Goal: Task Accomplishment & Management: Use online tool/utility

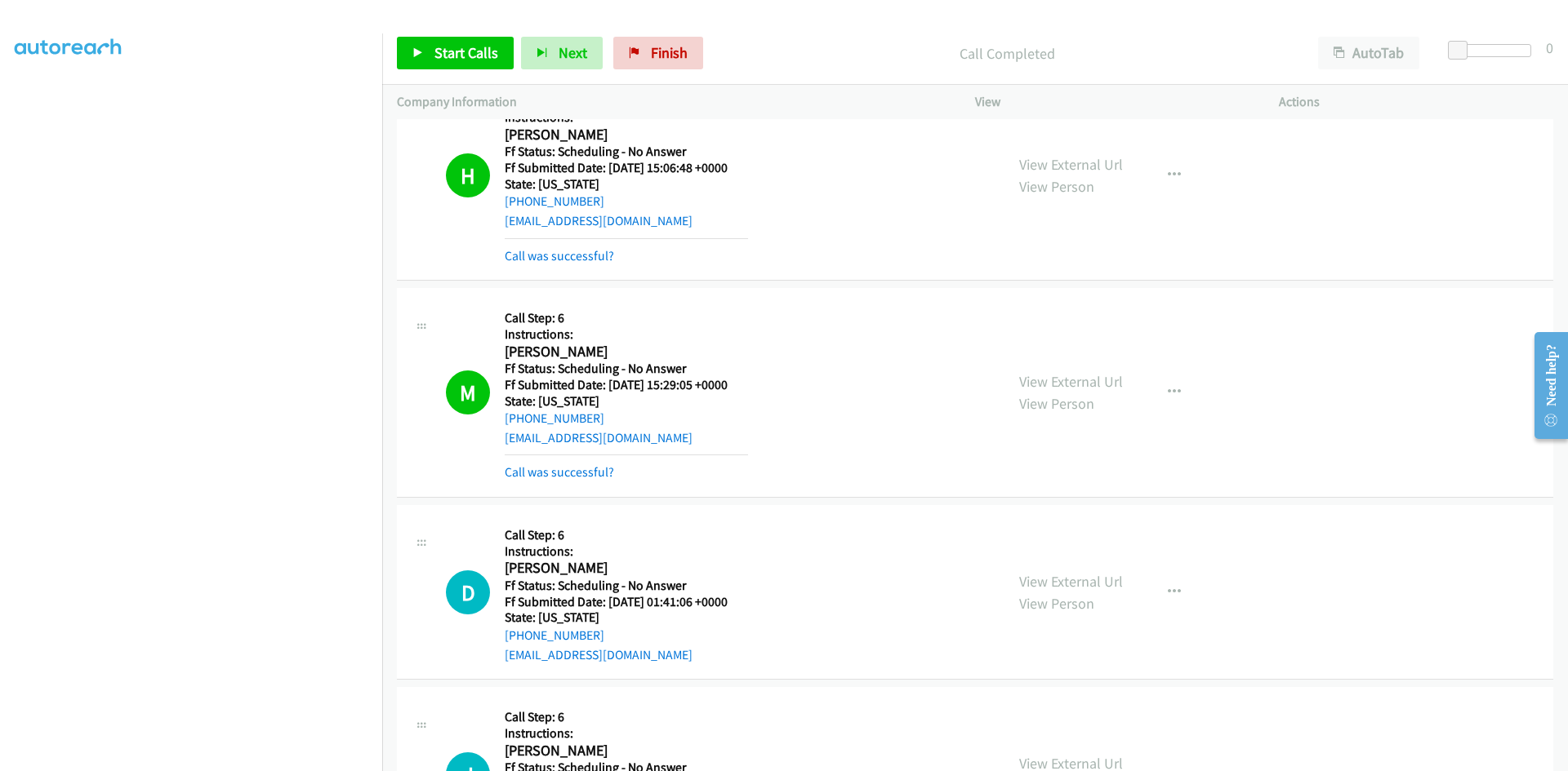
scroll to position [1387, 0]
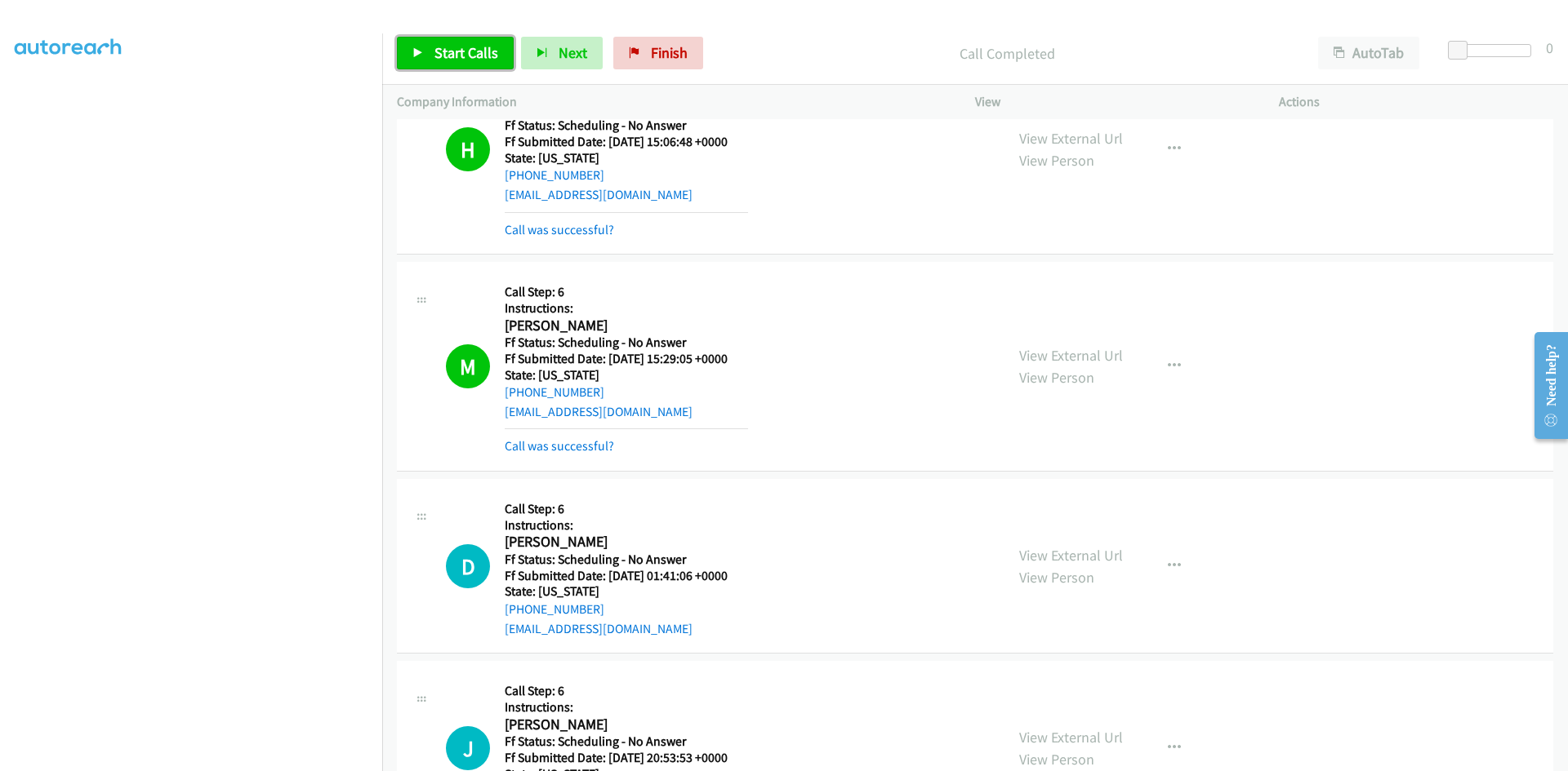
click at [446, 52] on span "Start Calls" at bounding box center [466, 53] width 63 height 19
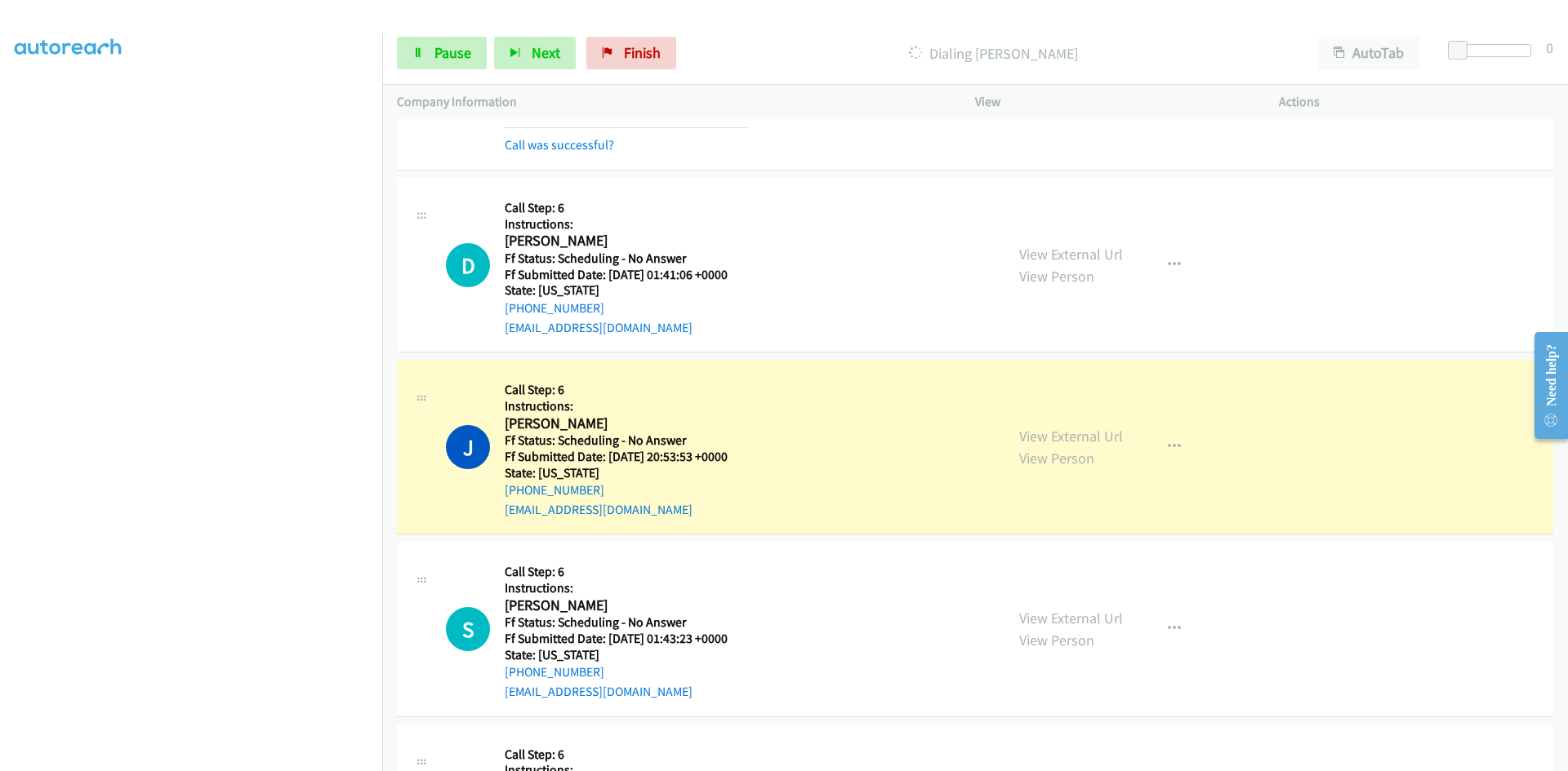
scroll to position [1714, 0]
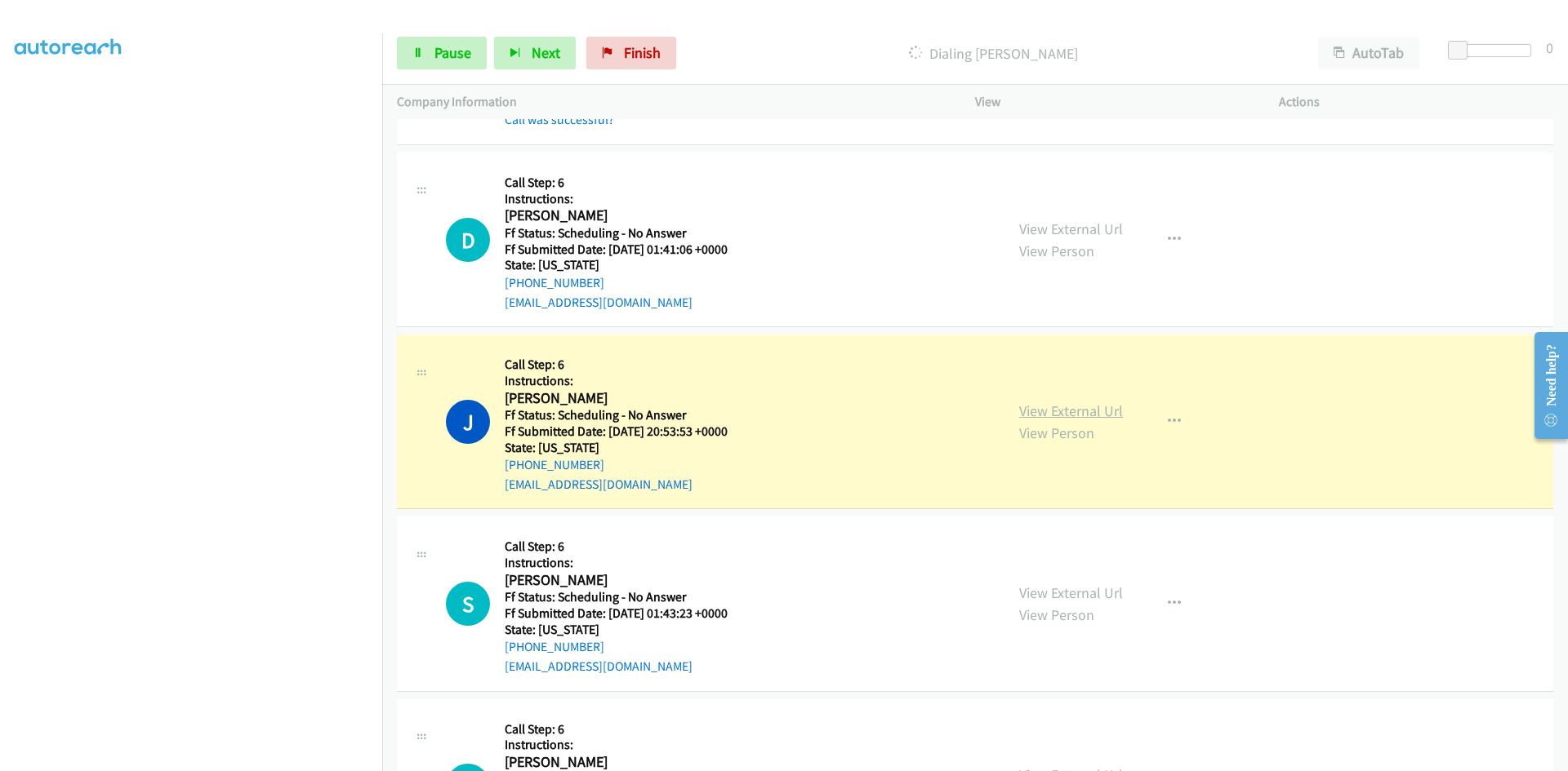
click at [1092, 410] on link "View External Url" at bounding box center [1071, 411] width 103 height 19
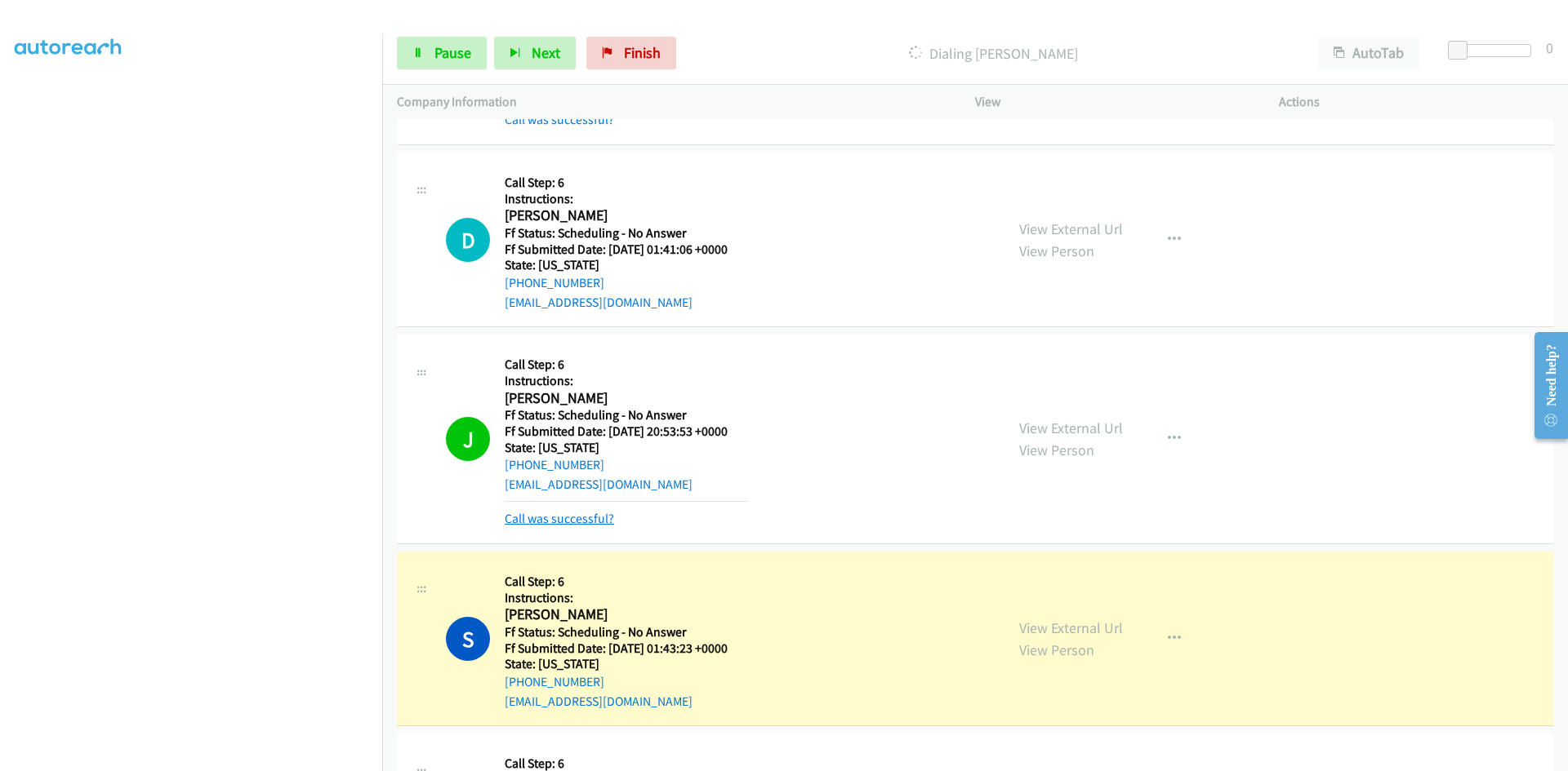
click at [597, 522] on link "Call was successful?" at bounding box center [559, 519] width 110 height 16
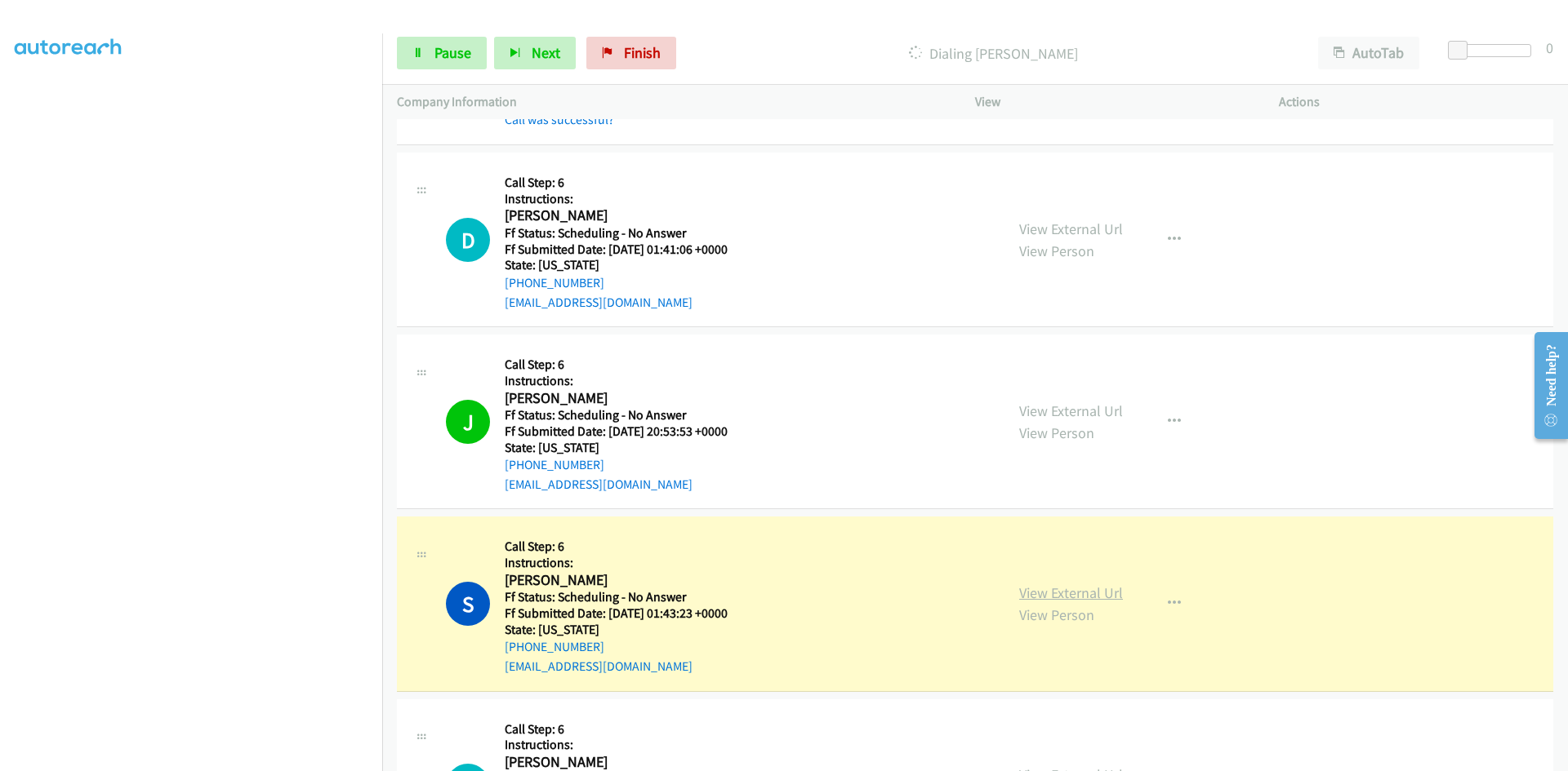
click at [1068, 594] on link "View External Url" at bounding box center [1071, 593] width 103 height 19
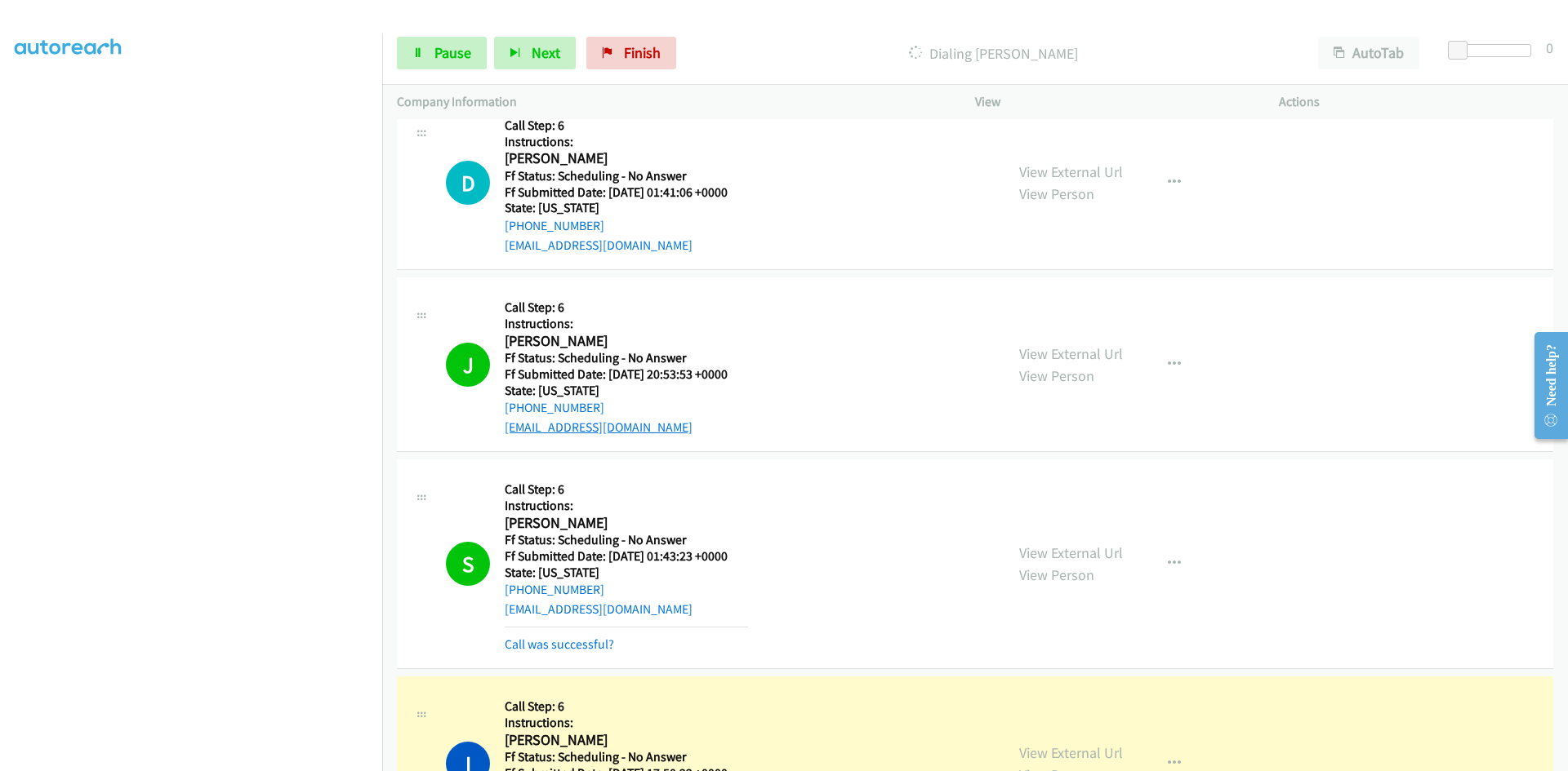
scroll to position [1959, 0]
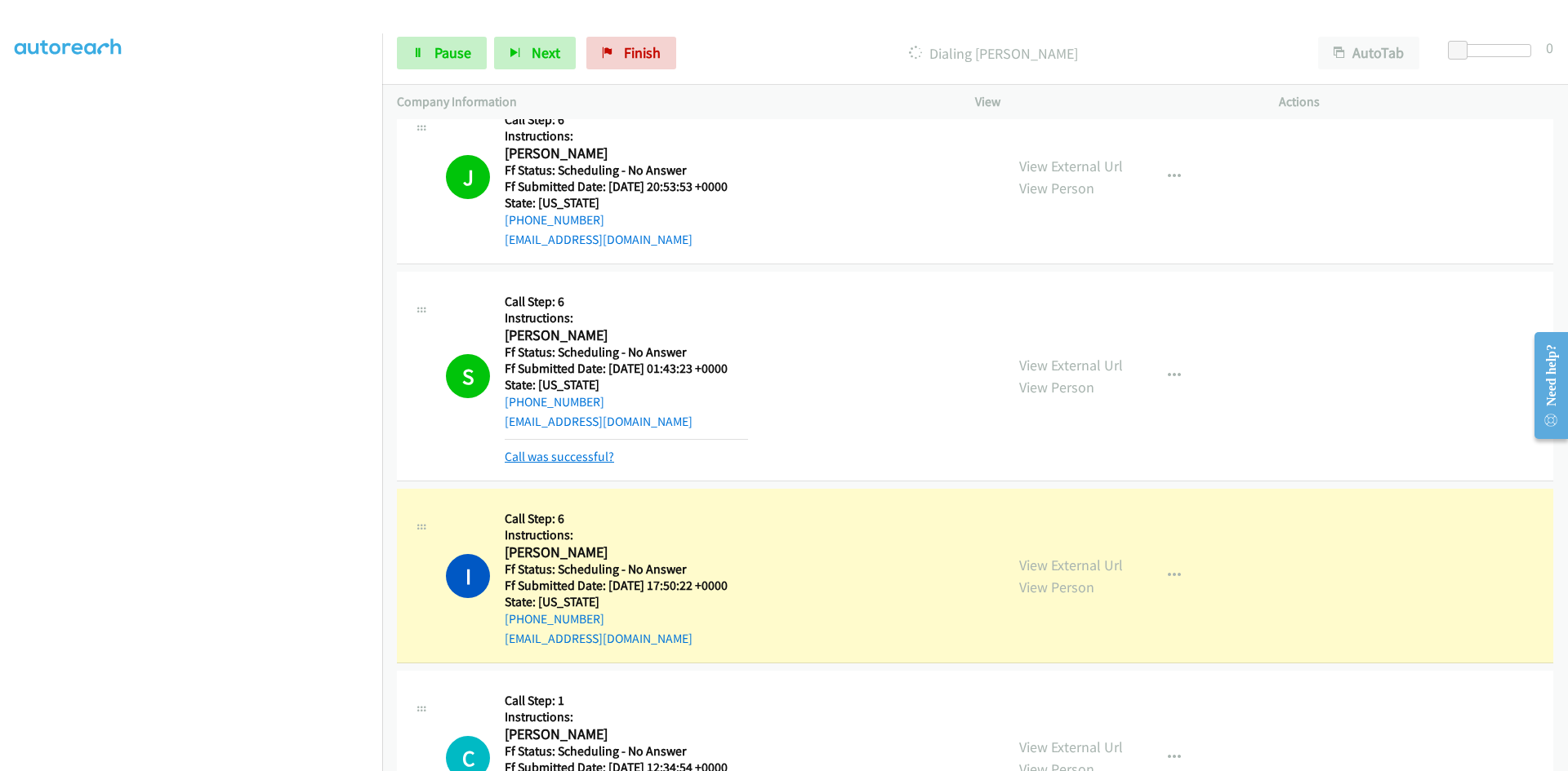
click at [572, 460] on link "Call was successful?" at bounding box center [559, 456] width 110 height 16
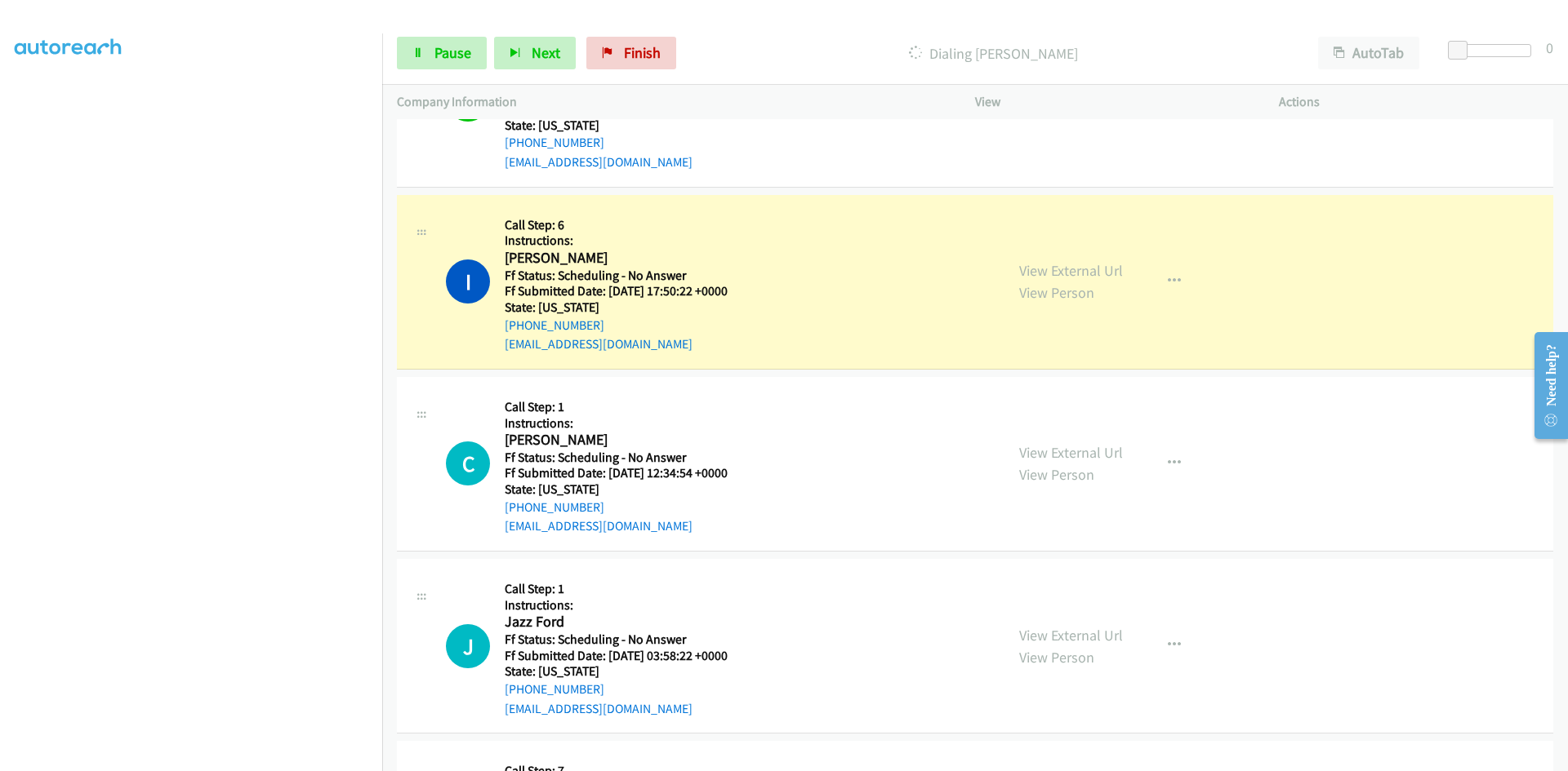
scroll to position [2285, 0]
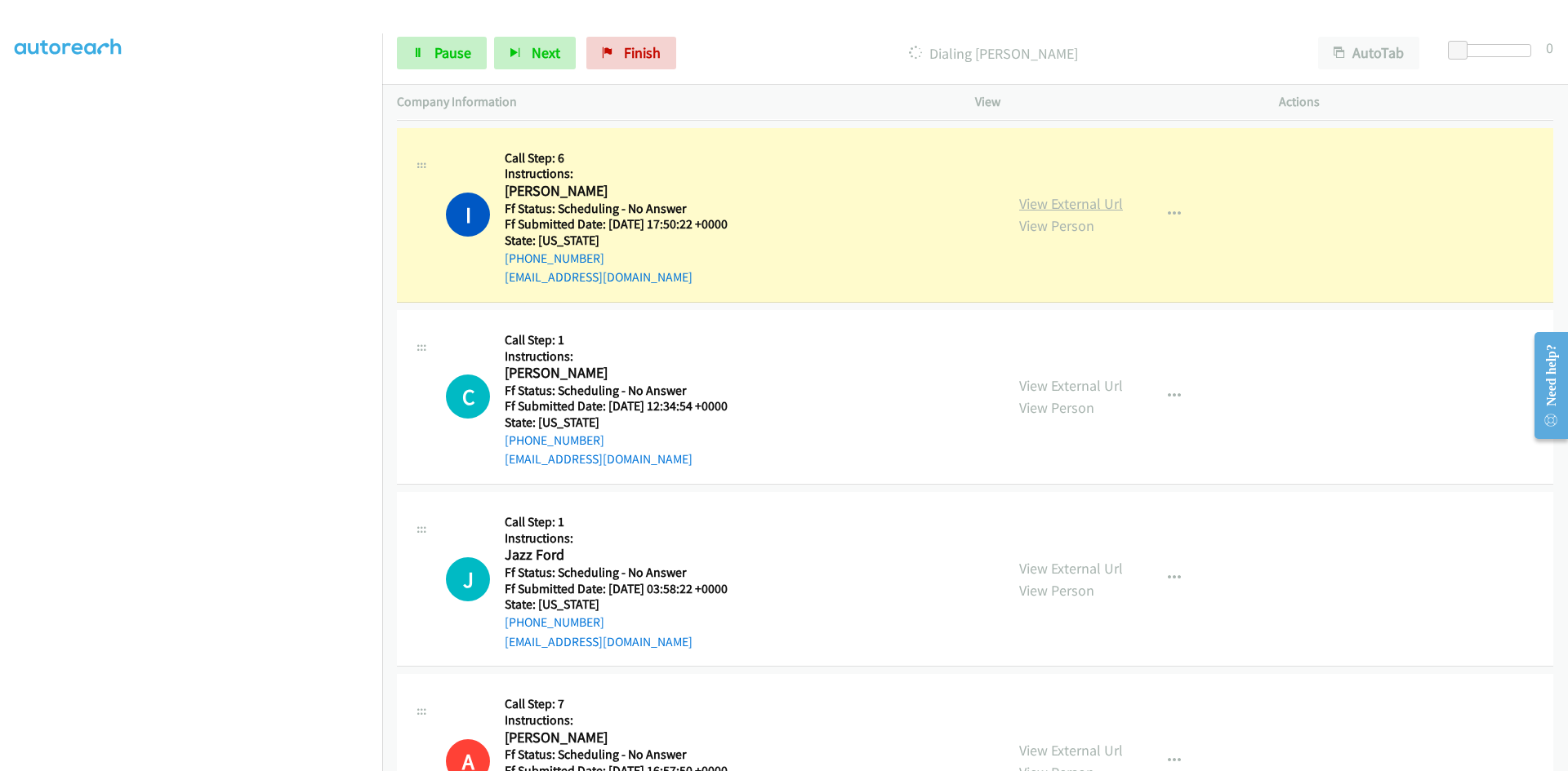
click at [1114, 200] on link "View External Url" at bounding box center [1071, 203] width 103 height 19
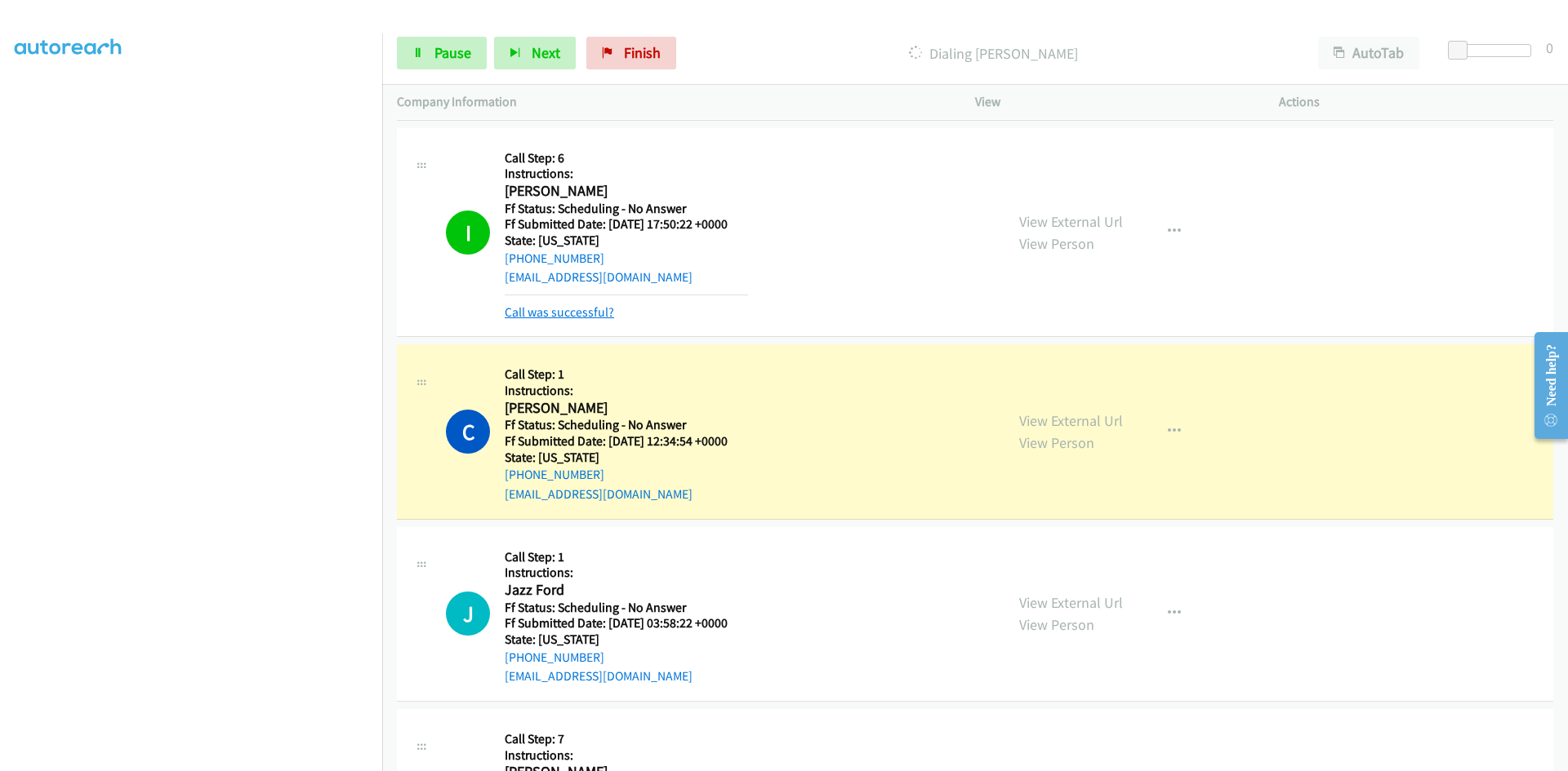
click at [584, 308] on link "Call was successful?" at bounding box center [559, 312] width 110 height 16
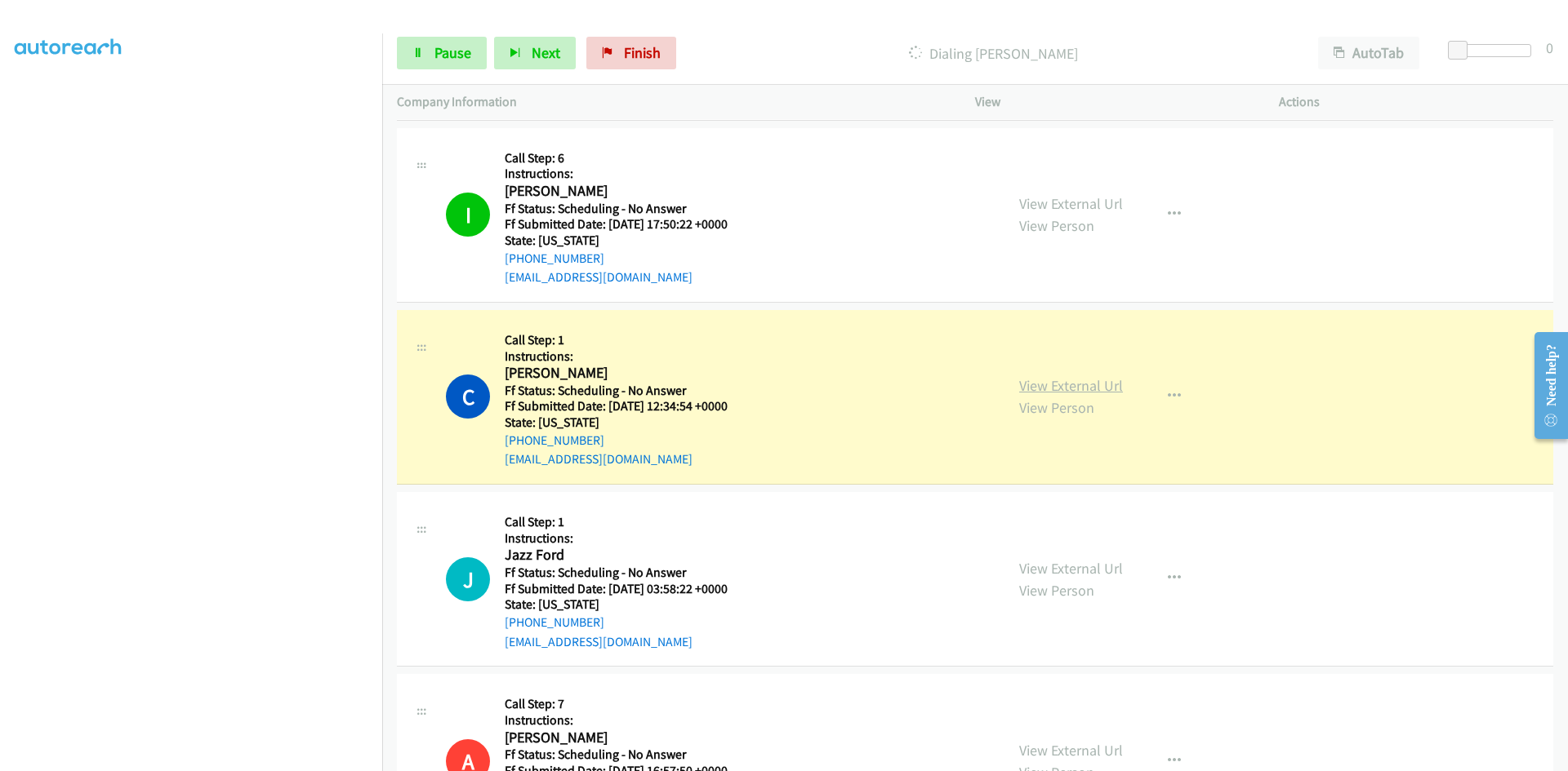
click at [1052, 388] on link "View External Url" at bounding box center [1071, 386] width 103 height 19
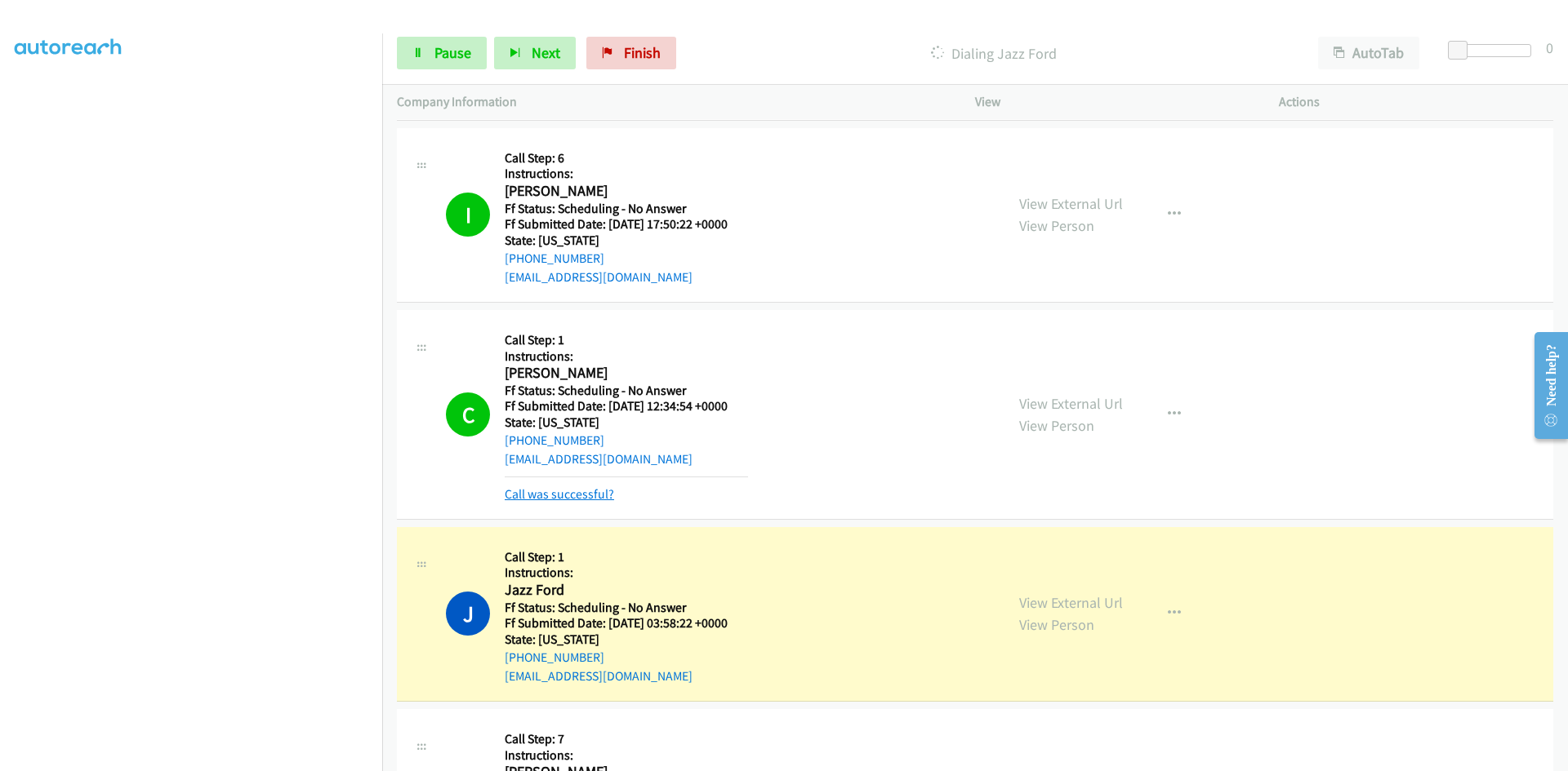
click at [582, 496] on link "Call was successful?" at bounding box center [559, 495] width 110 height 16
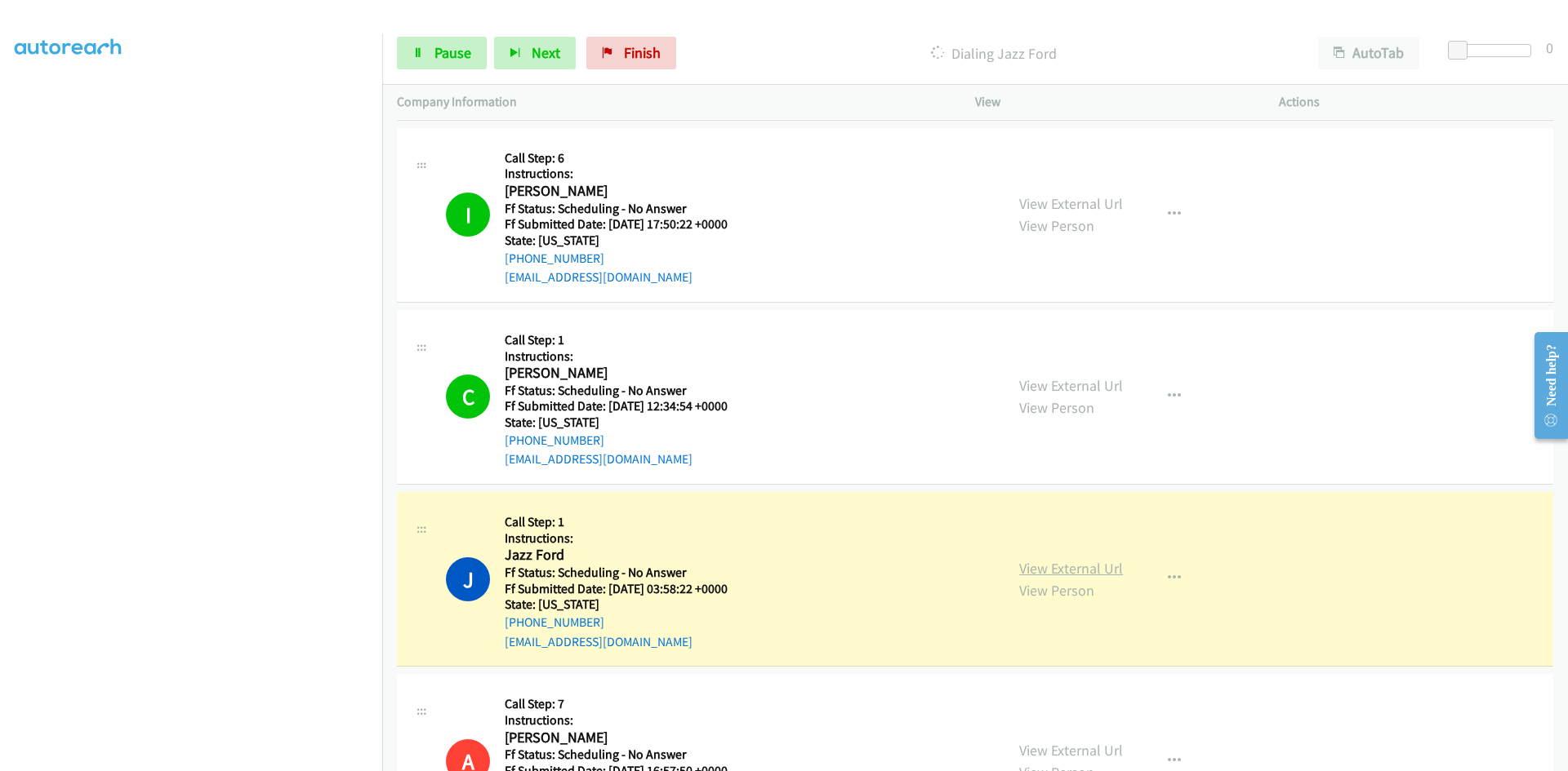
click at [1051, 572] on link "View External Url" at bounding box center [1071, 568] width 103 height 19
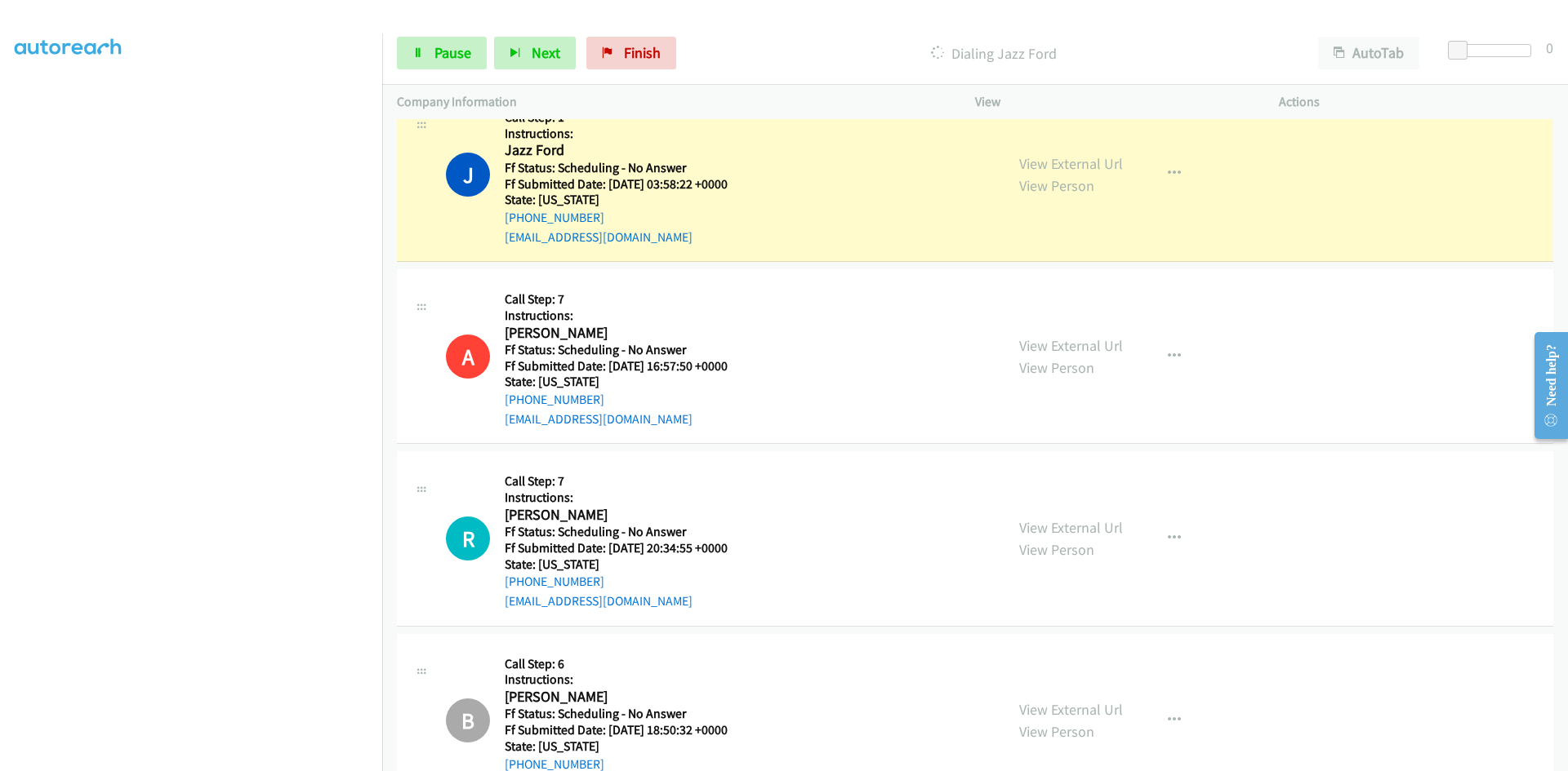
scroll to position [2694, 0]
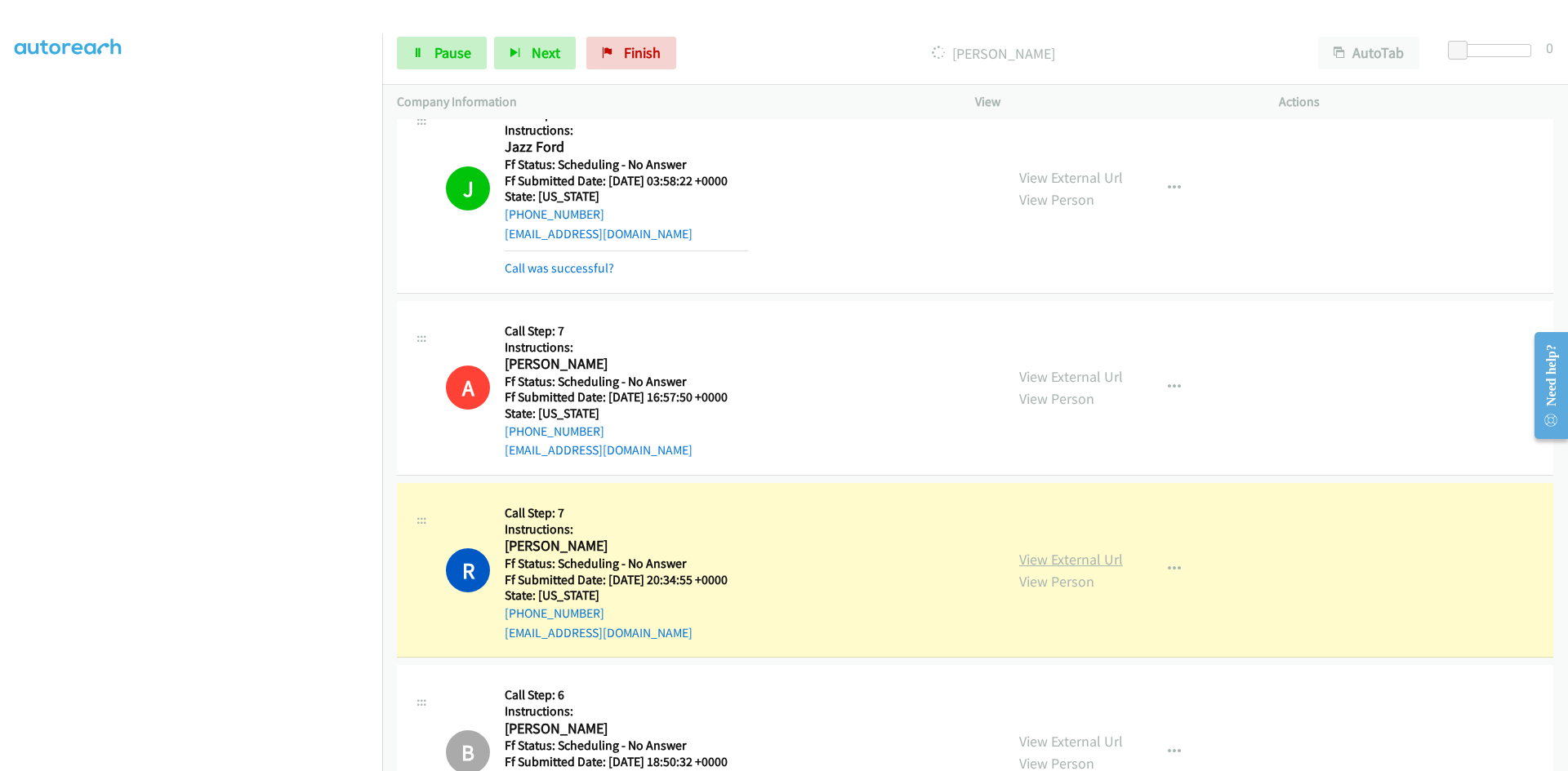
click at [1040, 561] on link "View External Url" at bounding box center [1071, 560] width 103 height 19
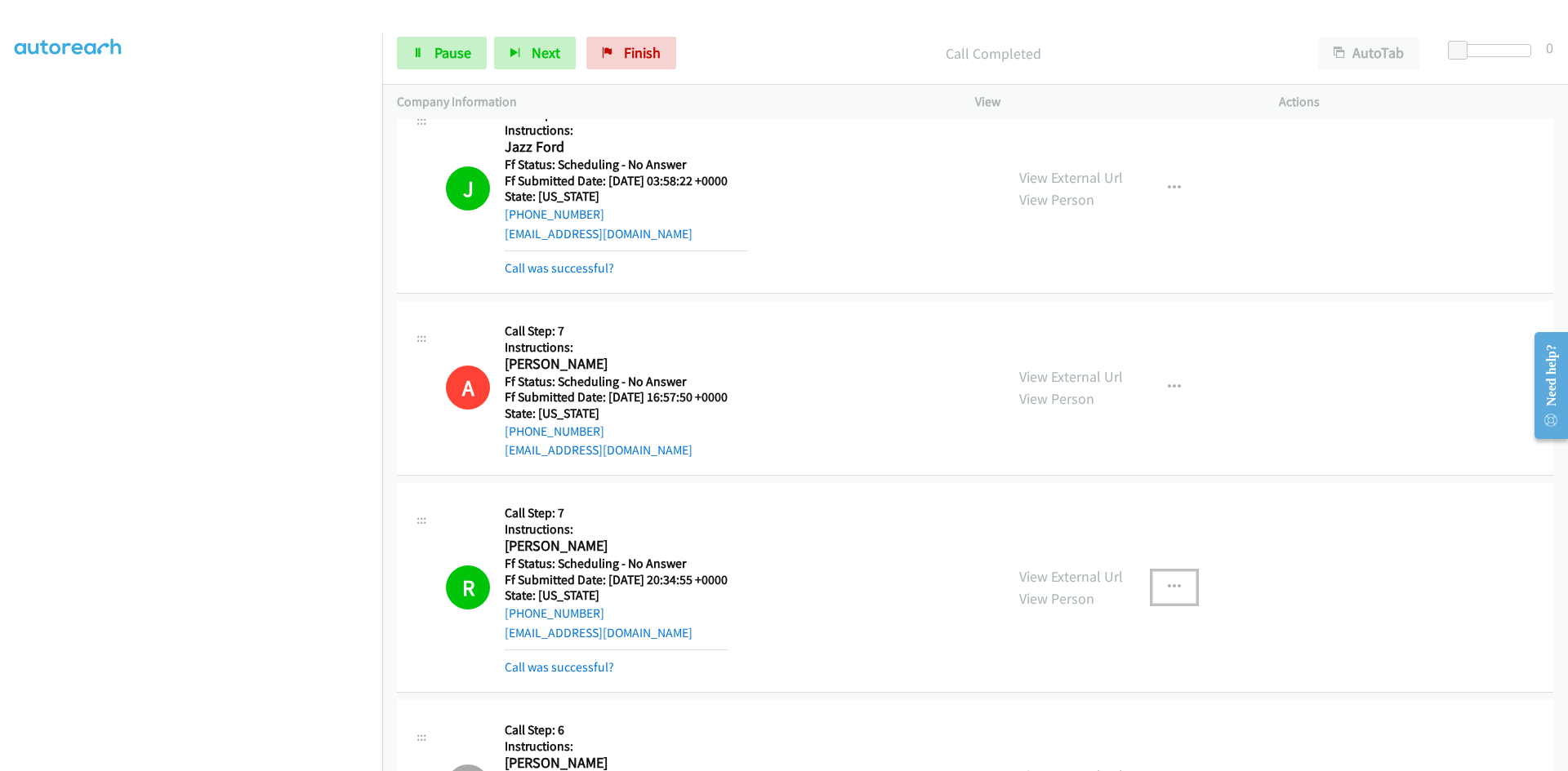
click at [1169, 587] on icon "button" at bounding box center [1174, 588] width 13 height 13
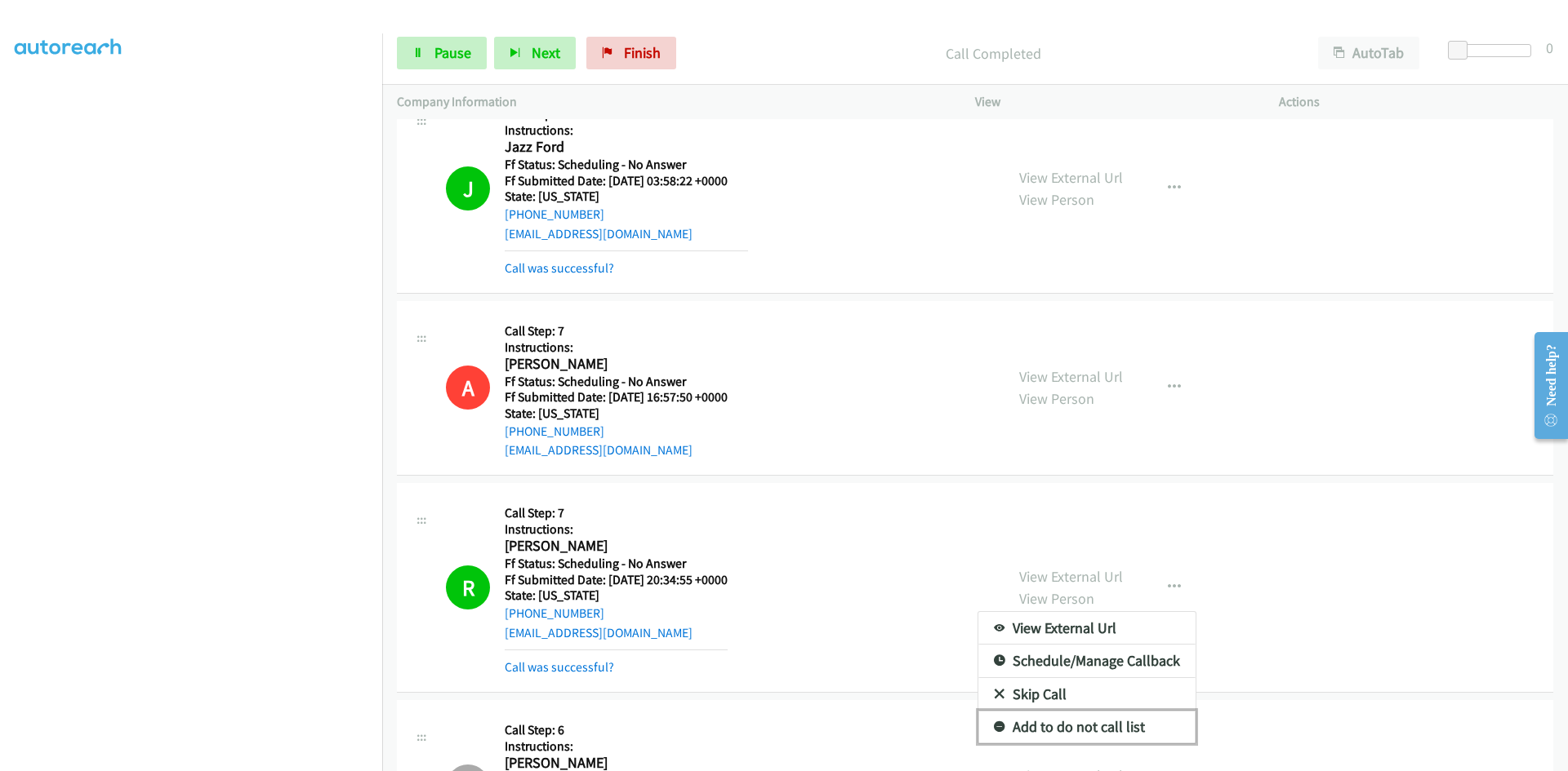
click at [1041, 729] on link "Add to do not call list" at bounding box center [1087, 728] width 217 height 33
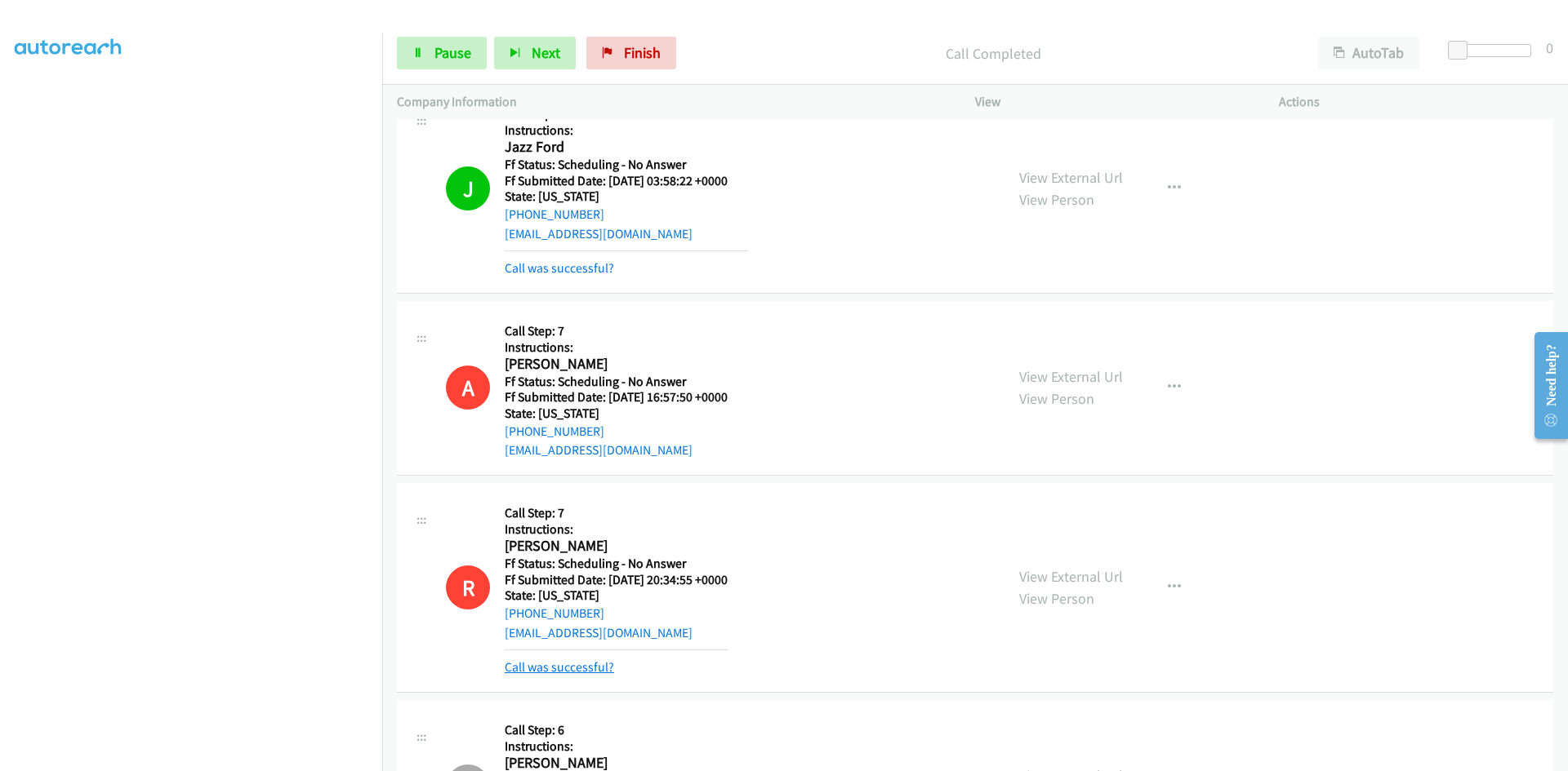
click at [569, 675] on link "Call was successful?" at bounding box center [559, 668] width 110 height 16
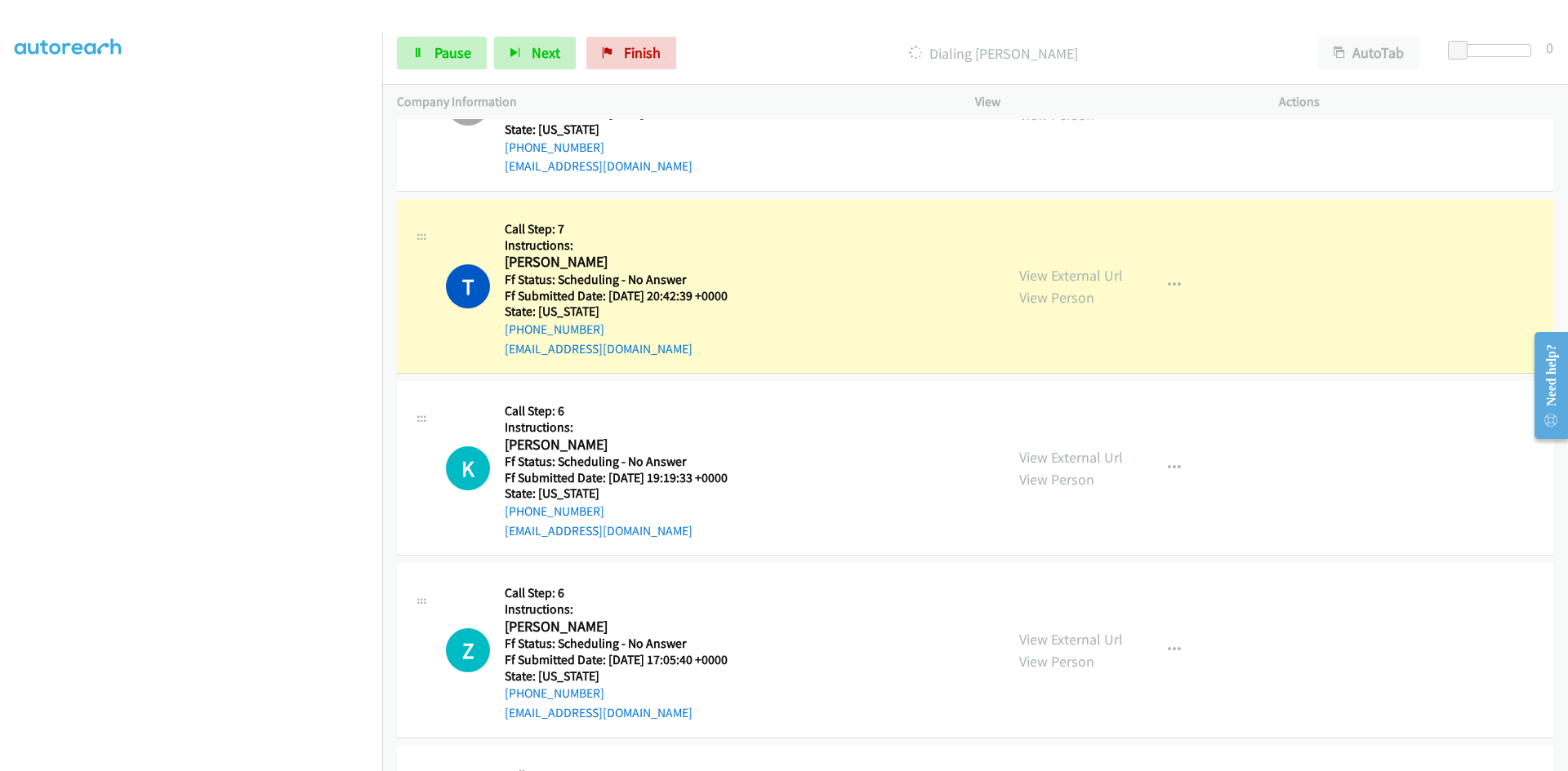
scroll to position [3918, 0]
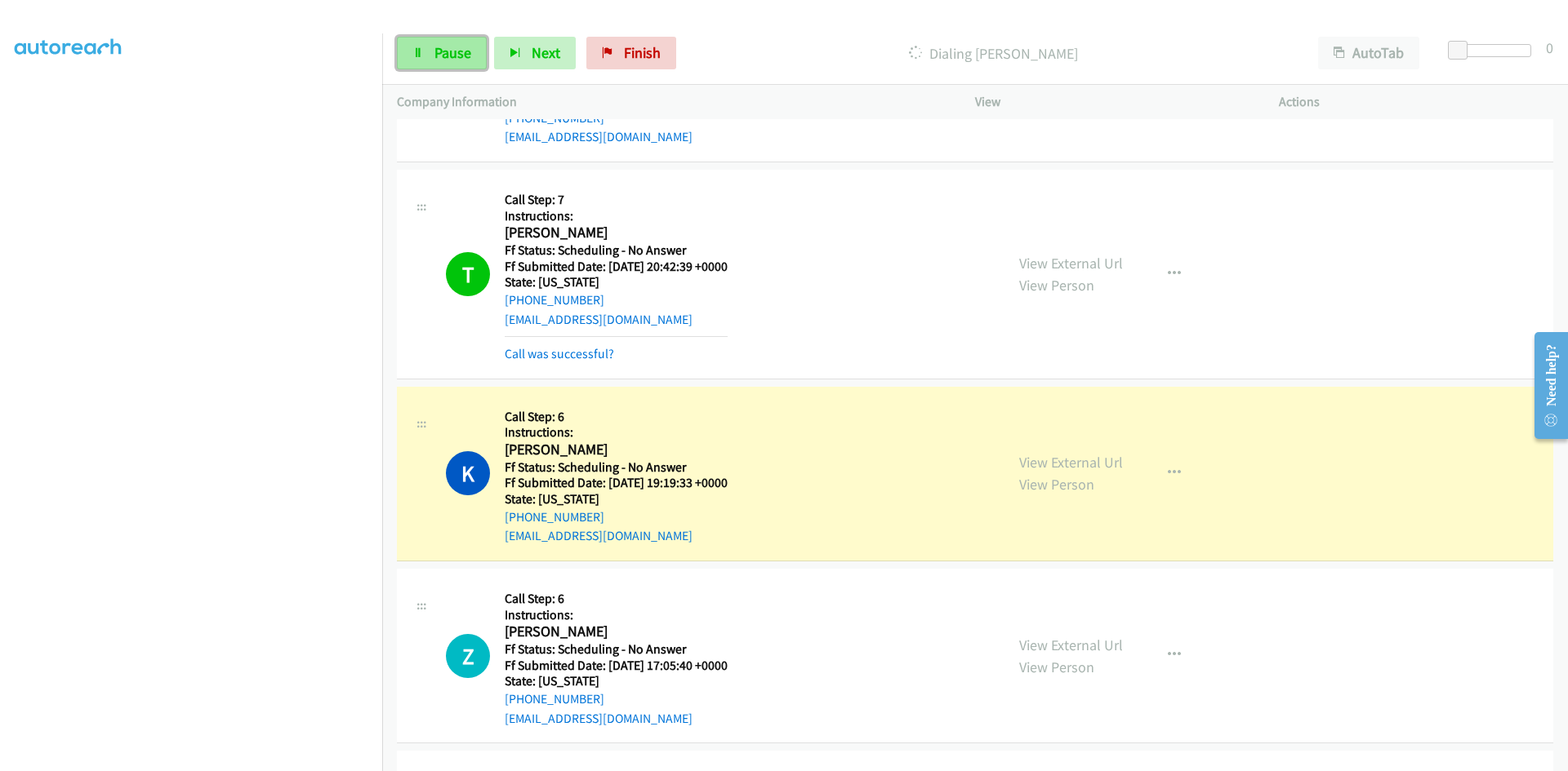
click at [441, 53] on span "Pause" at bounding box center [453, 53] width 37 height 19
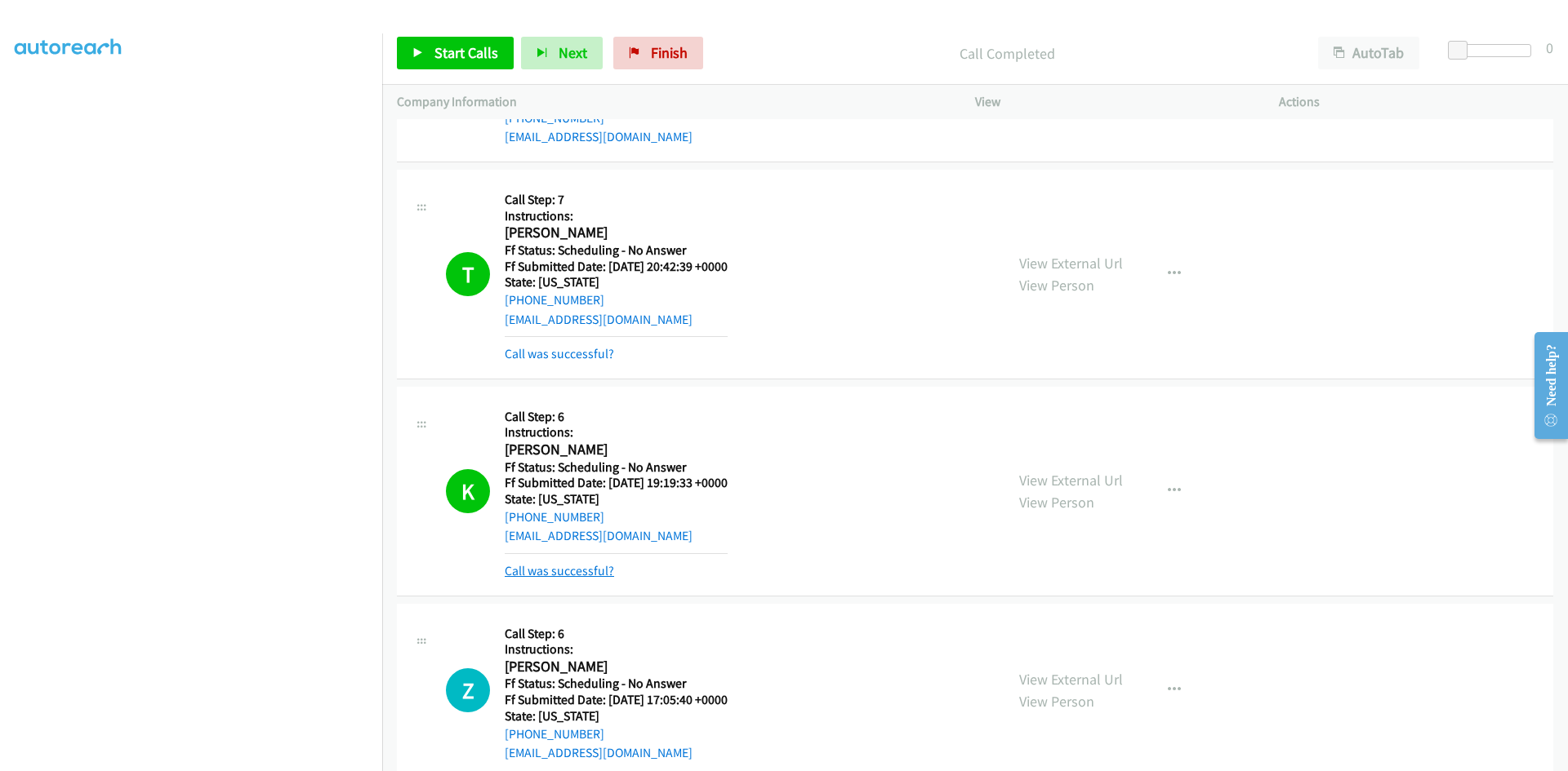
click at [550, 574] on link "Call was successful?" at bounding box center [559, 571] width 110 height 16
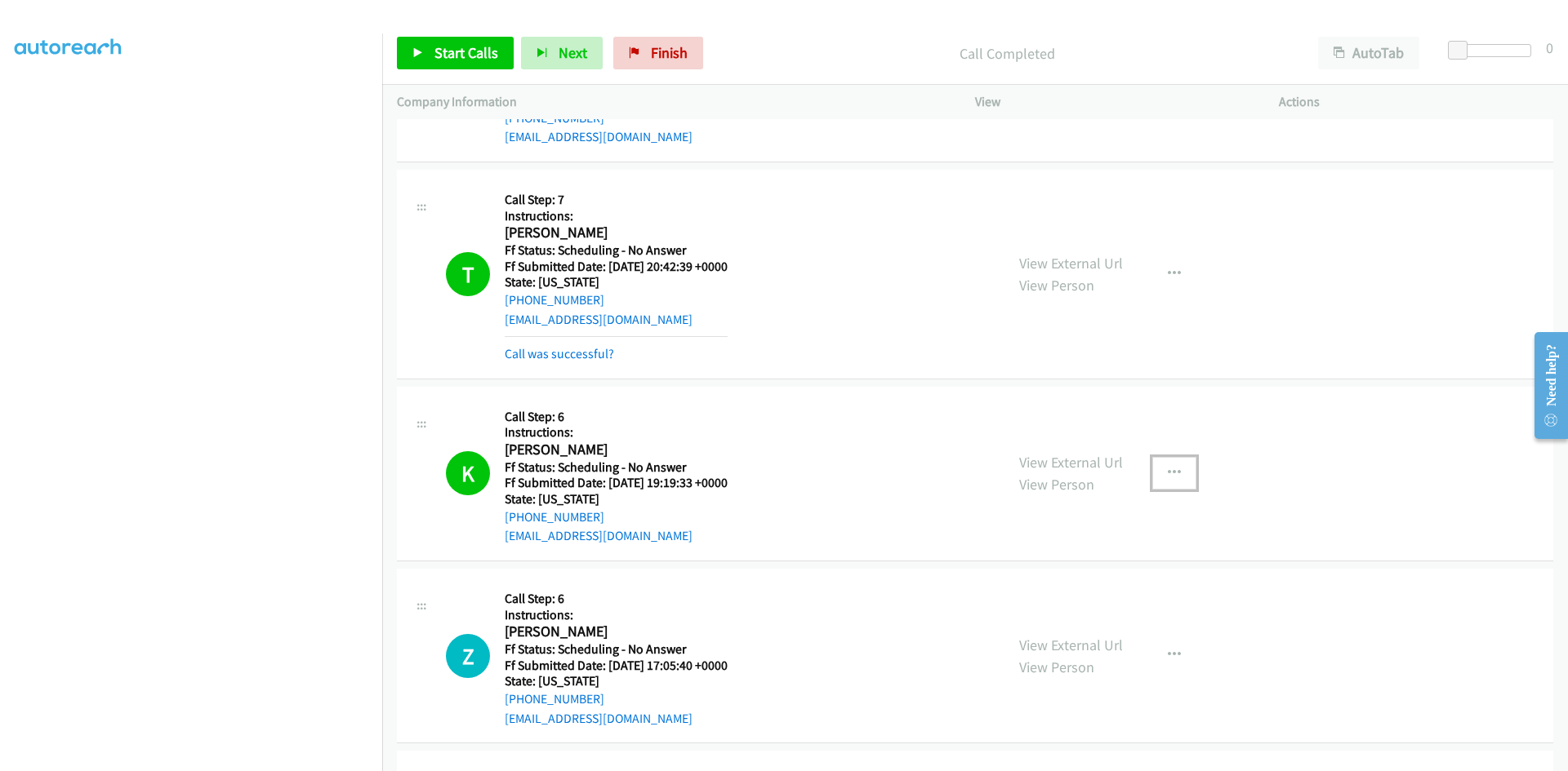
click at [1171, 473] on icon "button" at bounding box center [1174, 473] width 13 height 13
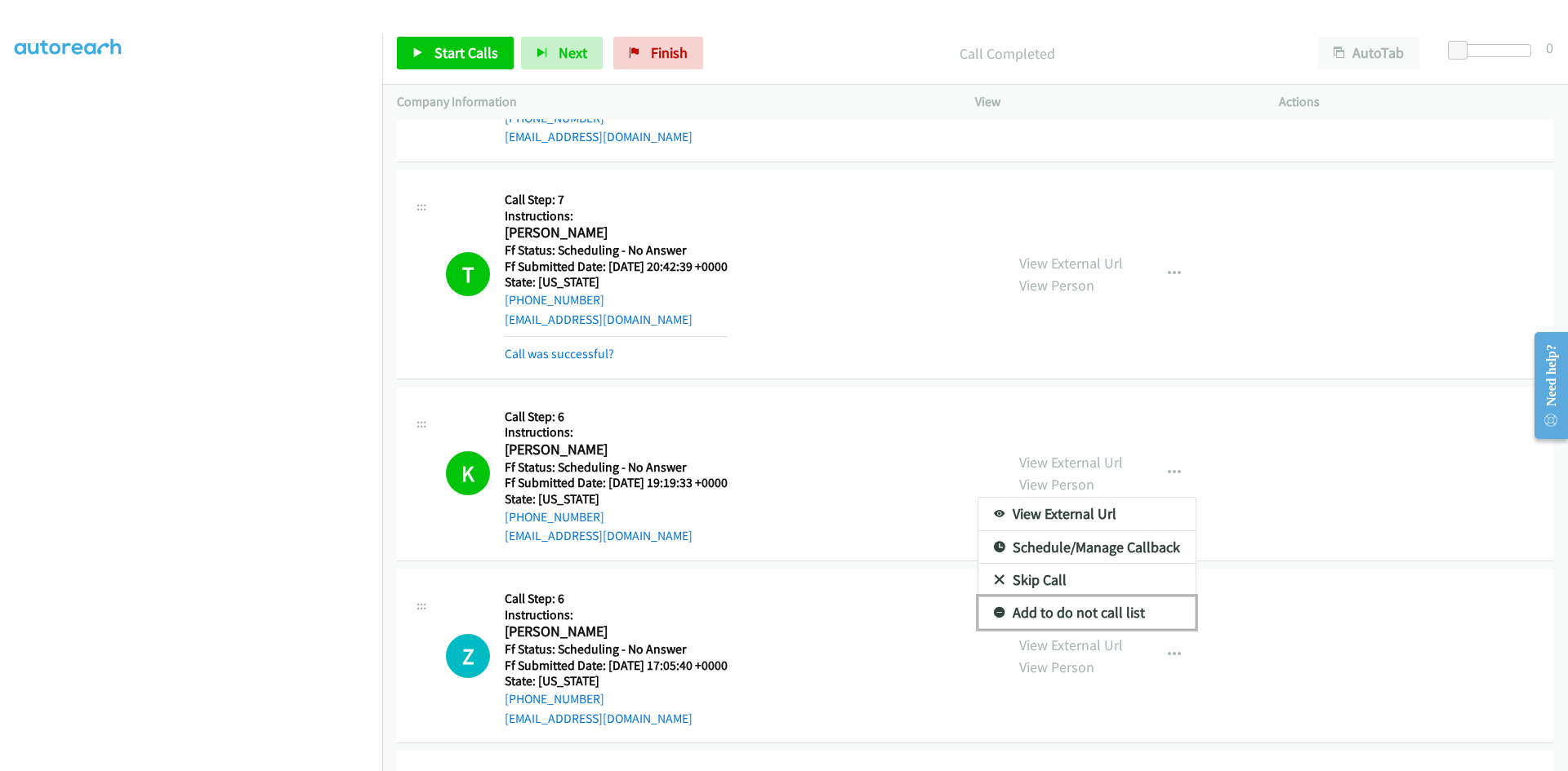
click at [1068, 610] on link "Add to do not call list" at bounding box center [1087, 613] width 217 height 33
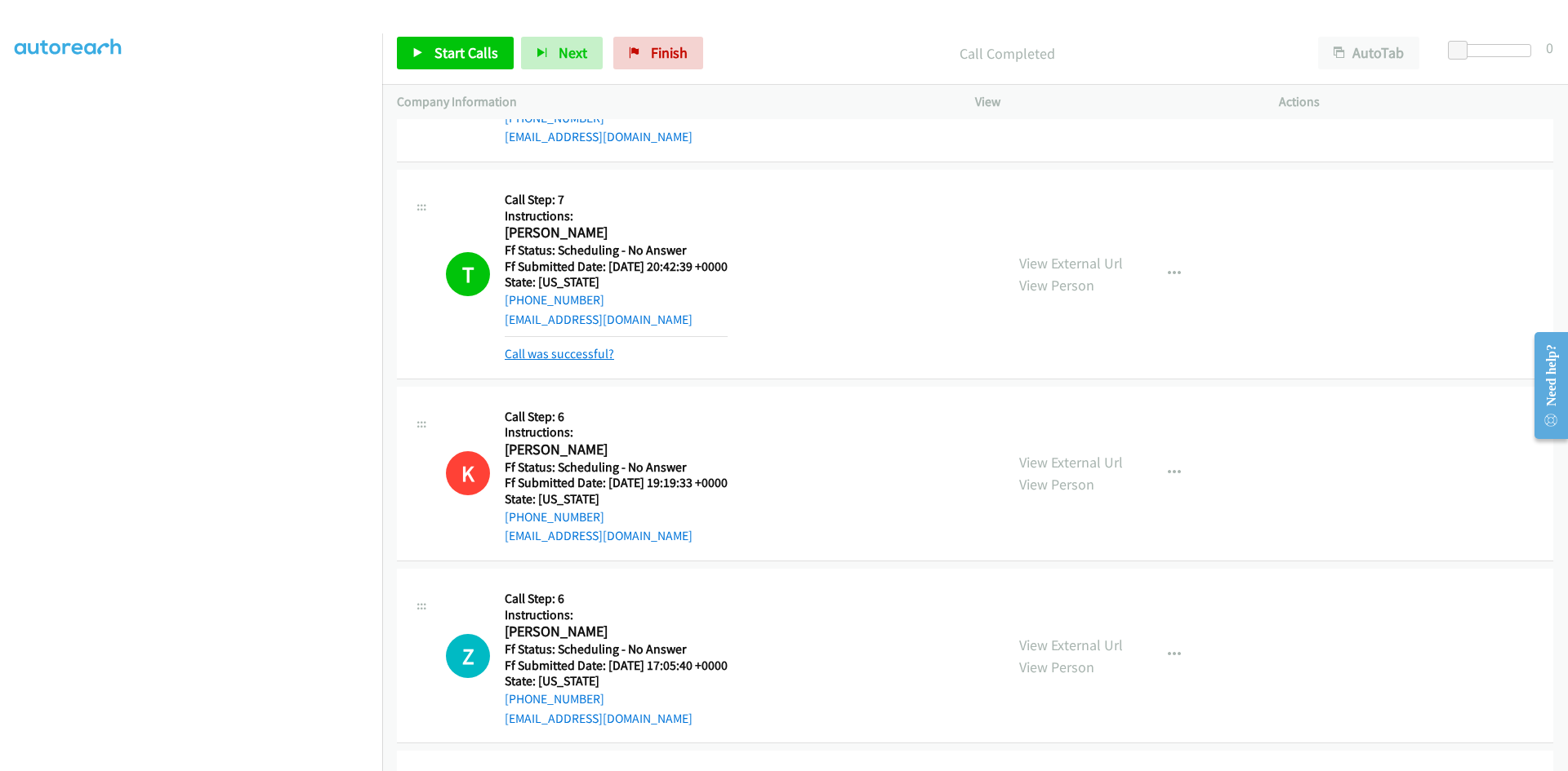
click at [554, 355] on link "Call was successful?" at bounding box center [559, 354] width 110 height 16
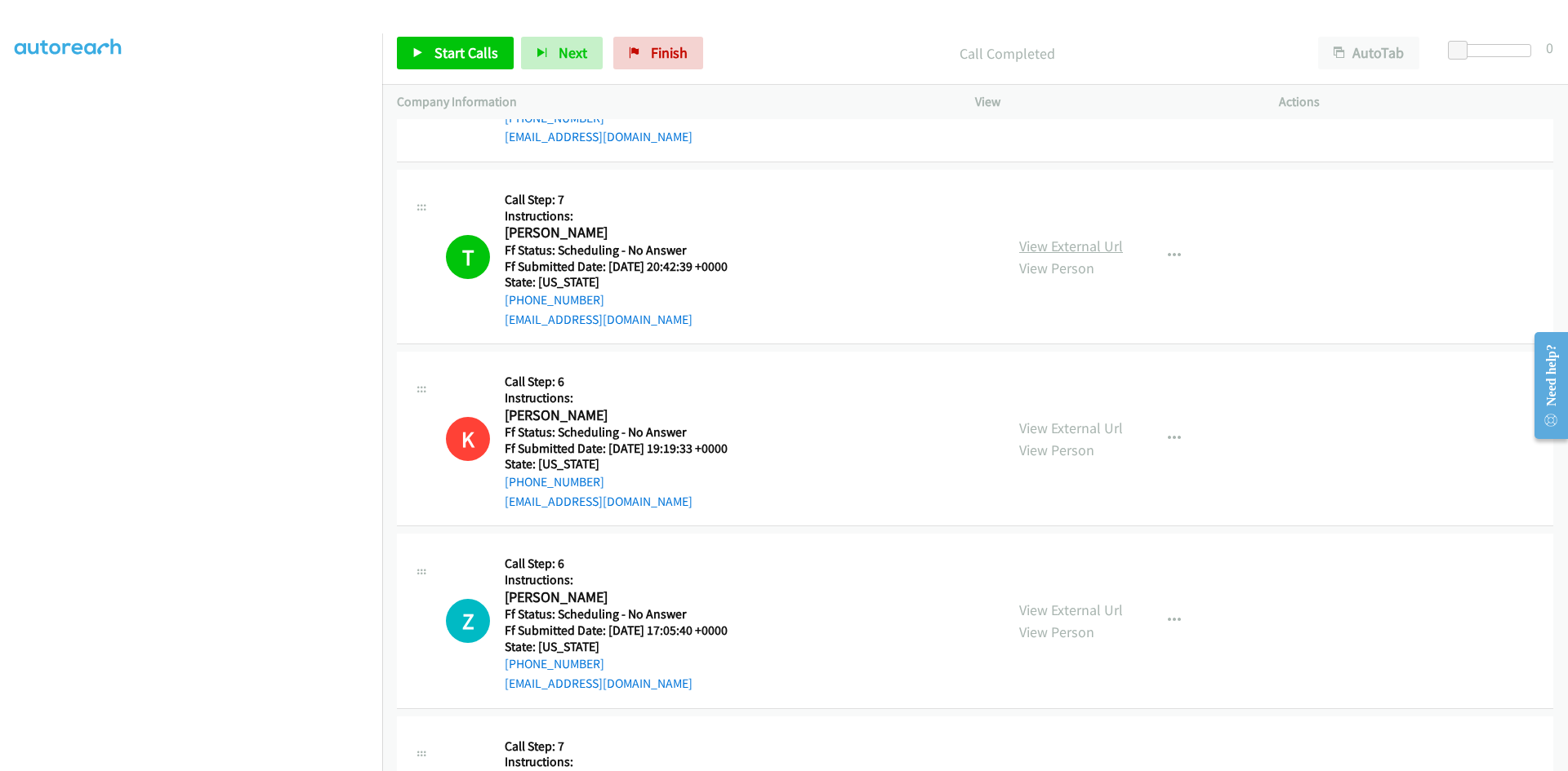
click at [1078, 246] on link "View External Url" at bounding box center [1071, 246] width 103 height 19
click at [1168, 249] on icon "button" at bounding box center [1174, 256] width 13 height 13
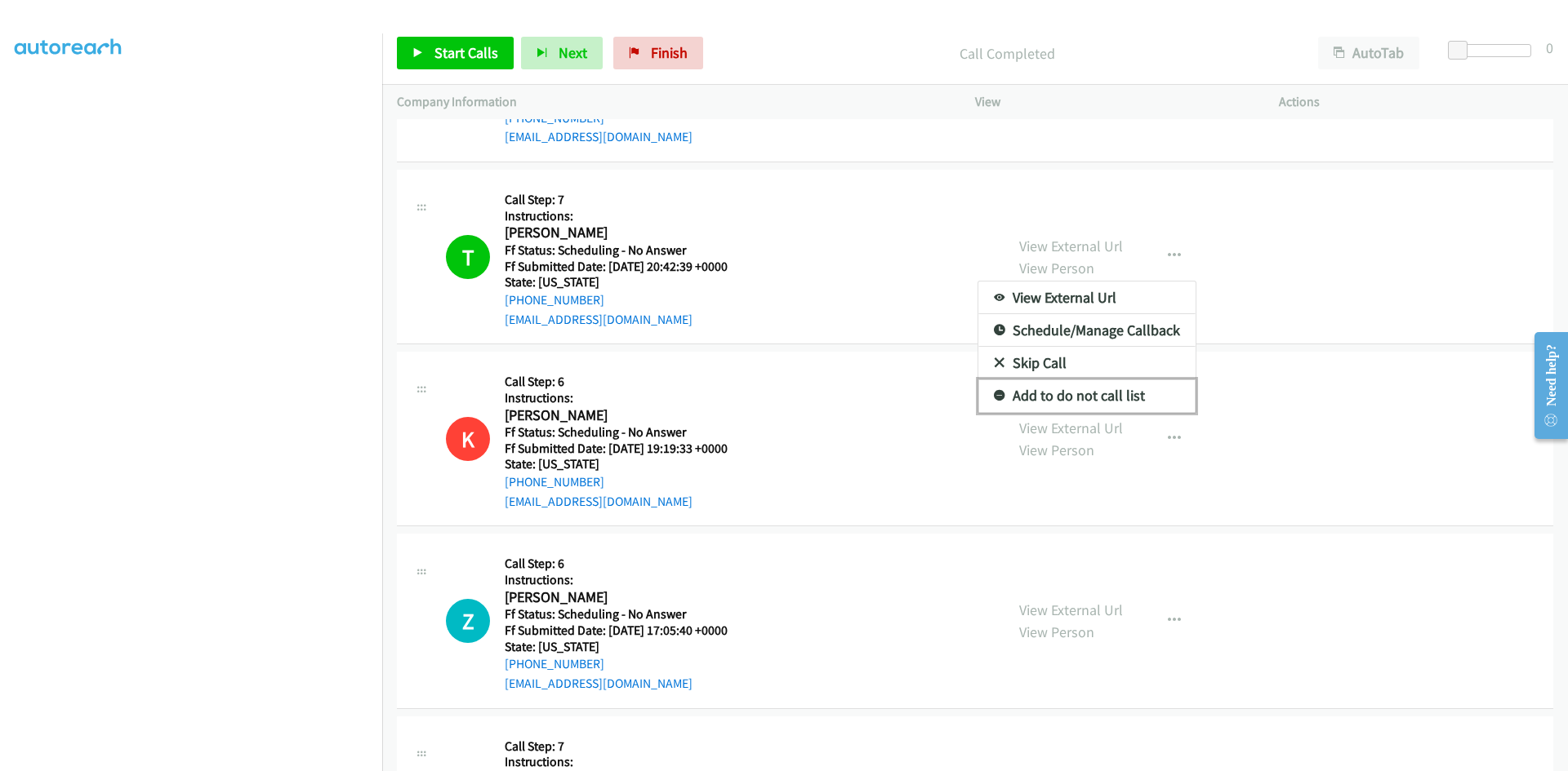
click at [1030, 389] on link "Add to do not call list" at bounding box center [1087, 396] width 217 height 33
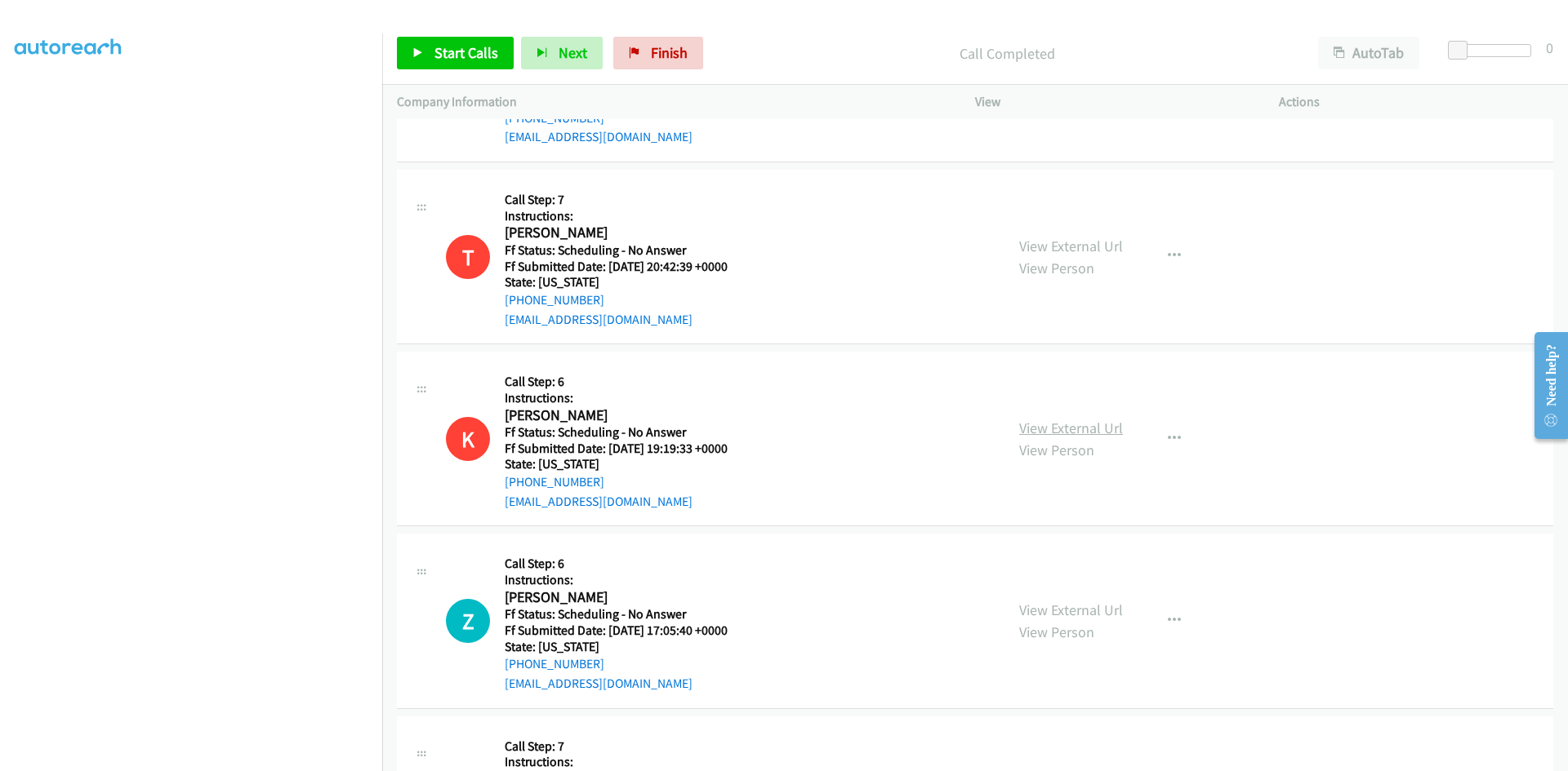
click at [1030, 424] on link "View External Url" at bounding box center [1071, 429] width 103 height 19
click at [460, 54] on span "Start Calls" at bounding box center [466, 53] width 63 height 19
click at [655, 47] on span "Finish" at bounding box center [642, 53] width 37 height 19
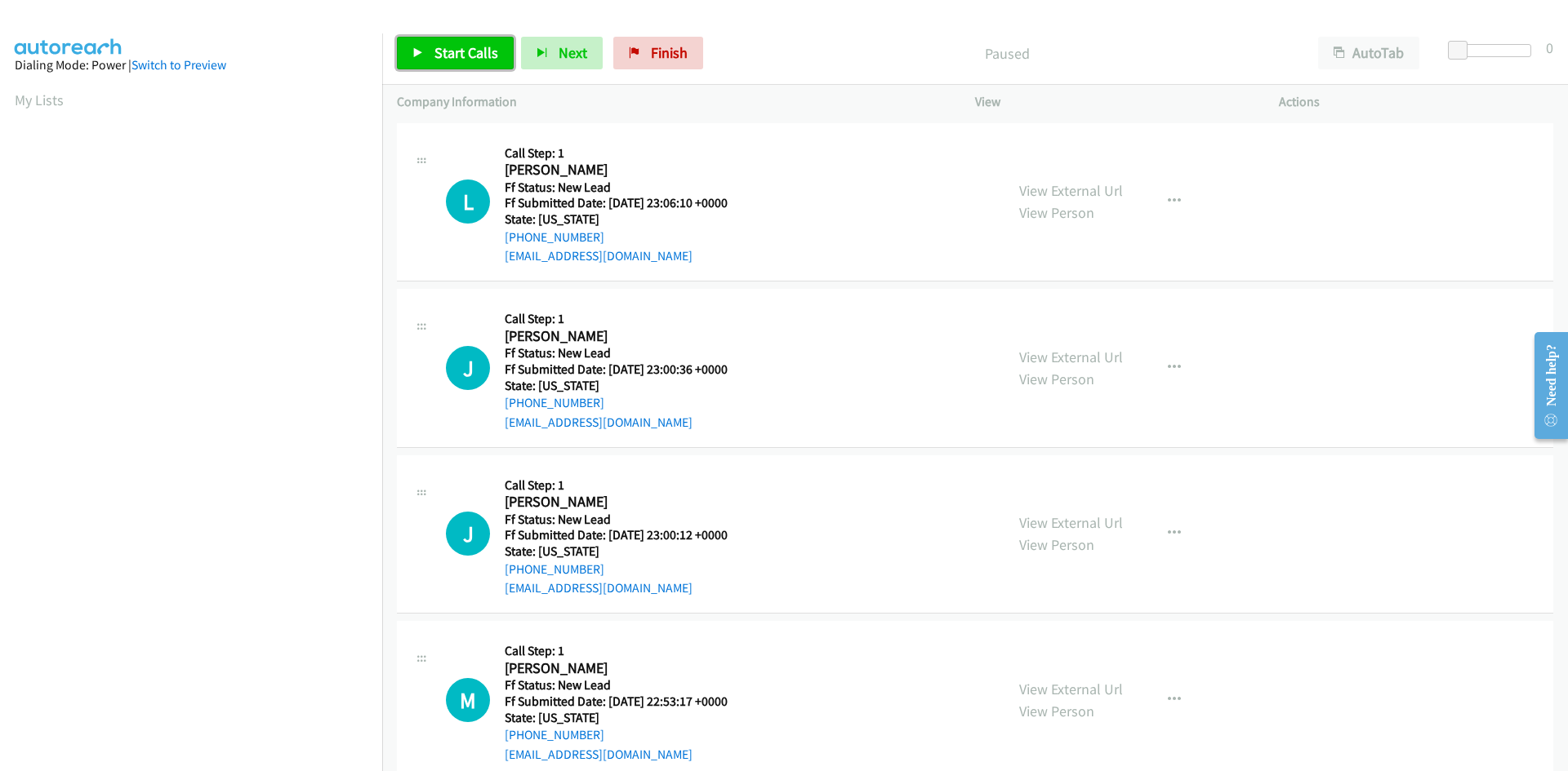
click at [435, 43] on span "Start Calls" at bounding box center [466, 53] width 63 height 19
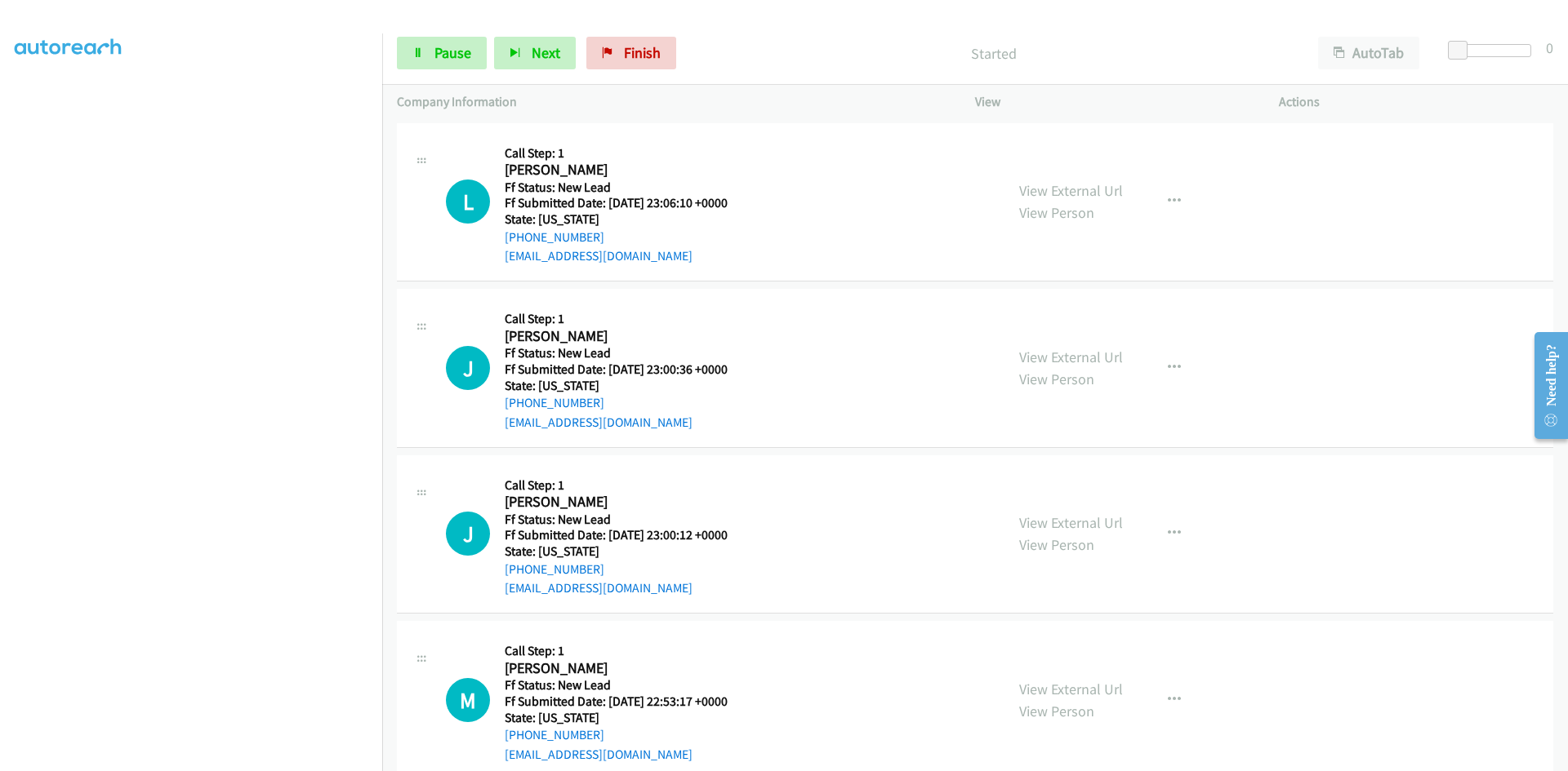
scroll to position [143, 0]
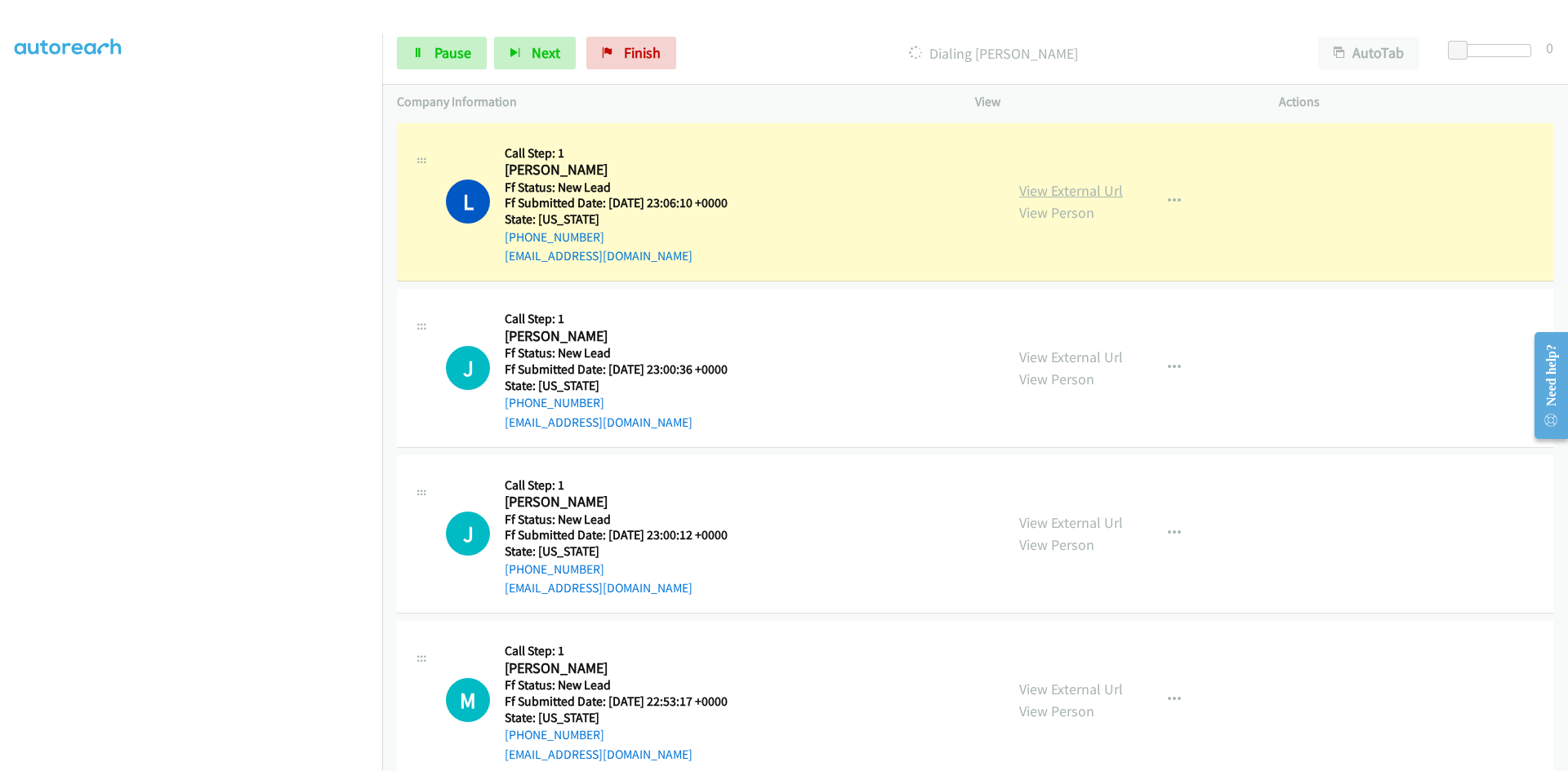
click at [1058, 191] on link "View External Url" at bounding box center [1071, 190] width 103 height 19
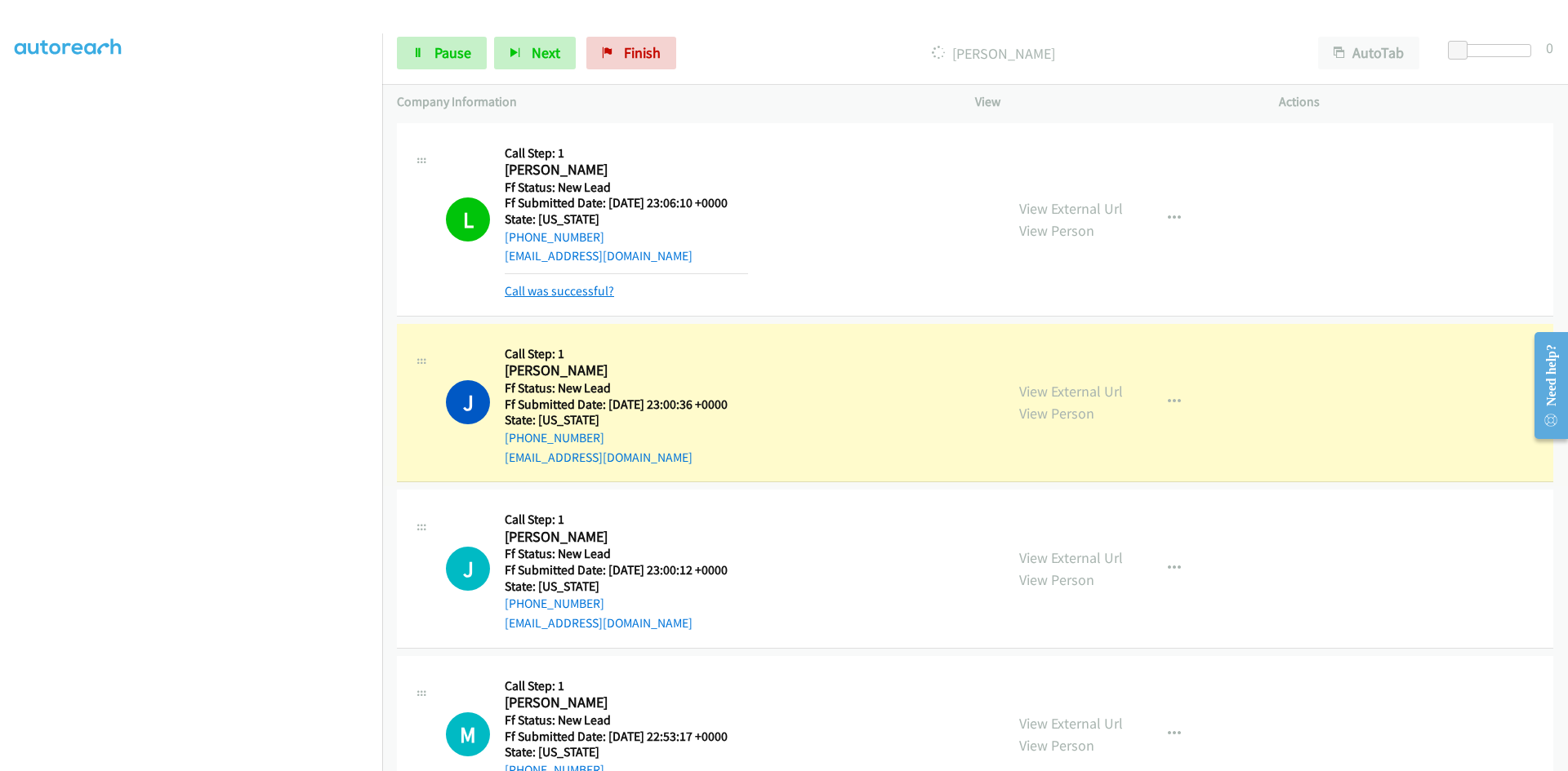
click at [596, 288] on link "Call was successful?" at bounding box center [559, 291] width 110 height 16
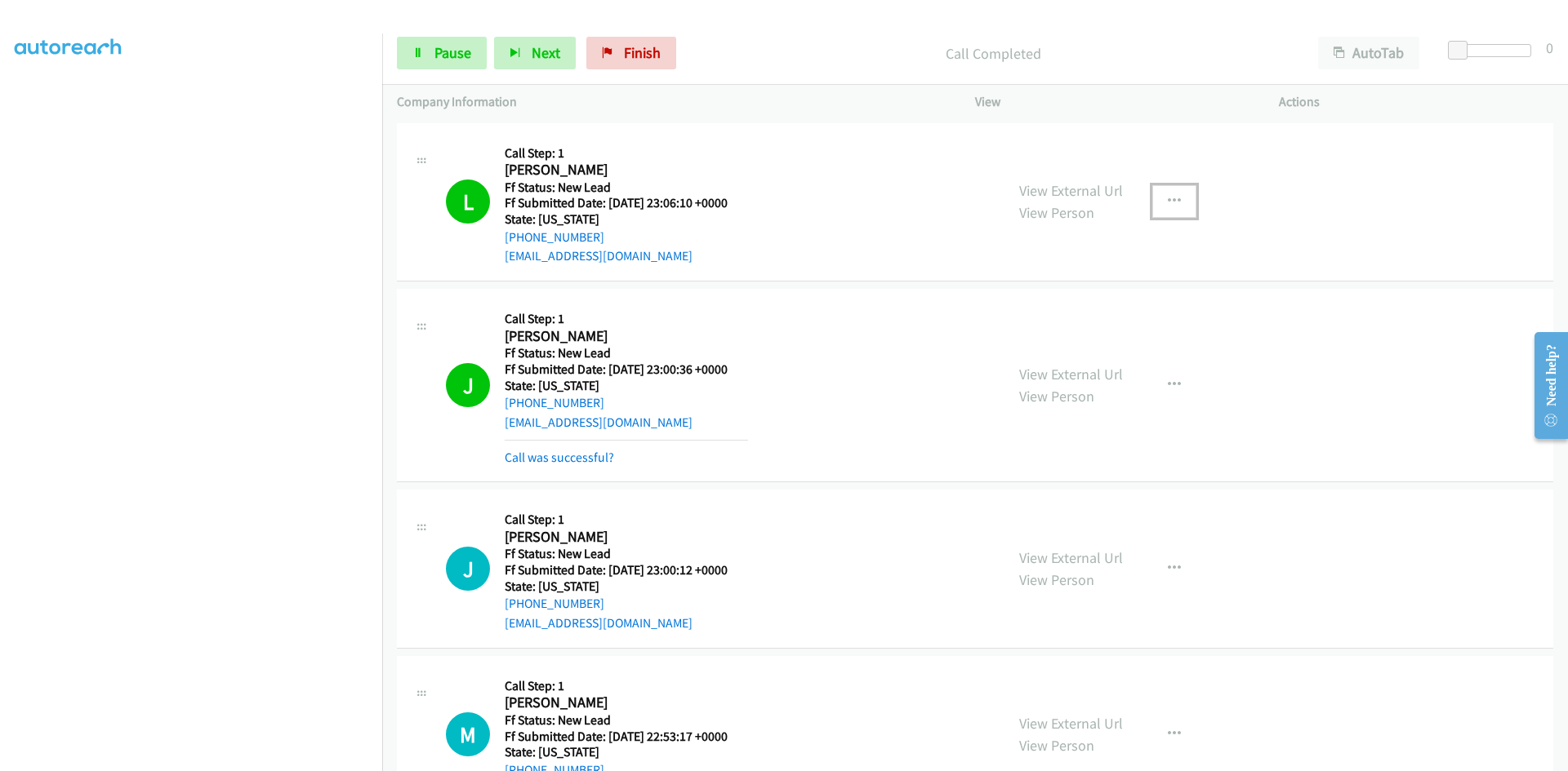
click at [1168, 197] on icon "button" at bounding box center [1174, 201] width 13 height 13
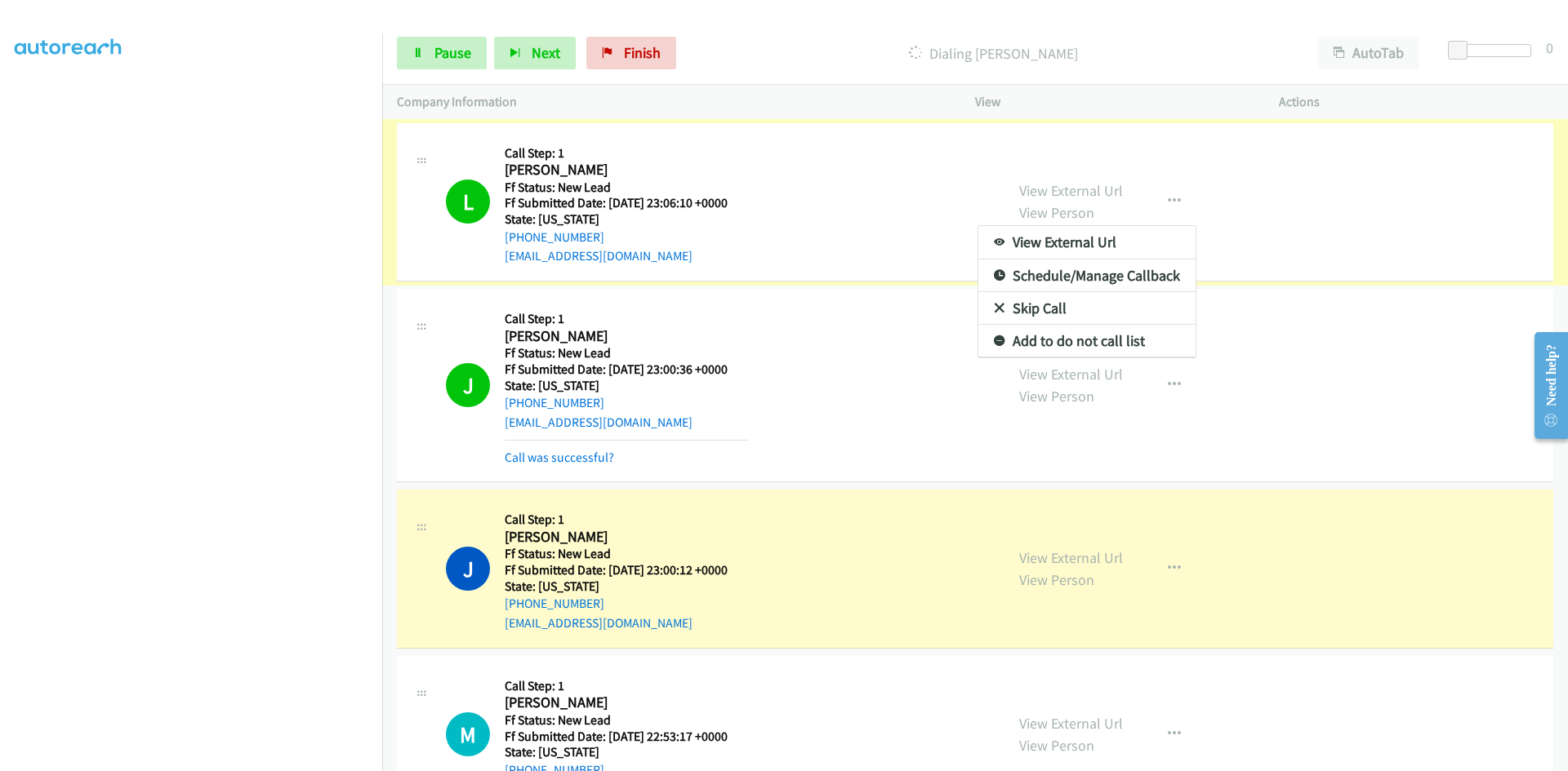
click at [1031, 338] on link "Add to do not call list" at bounding box center [1087, 342] width 217 height 33
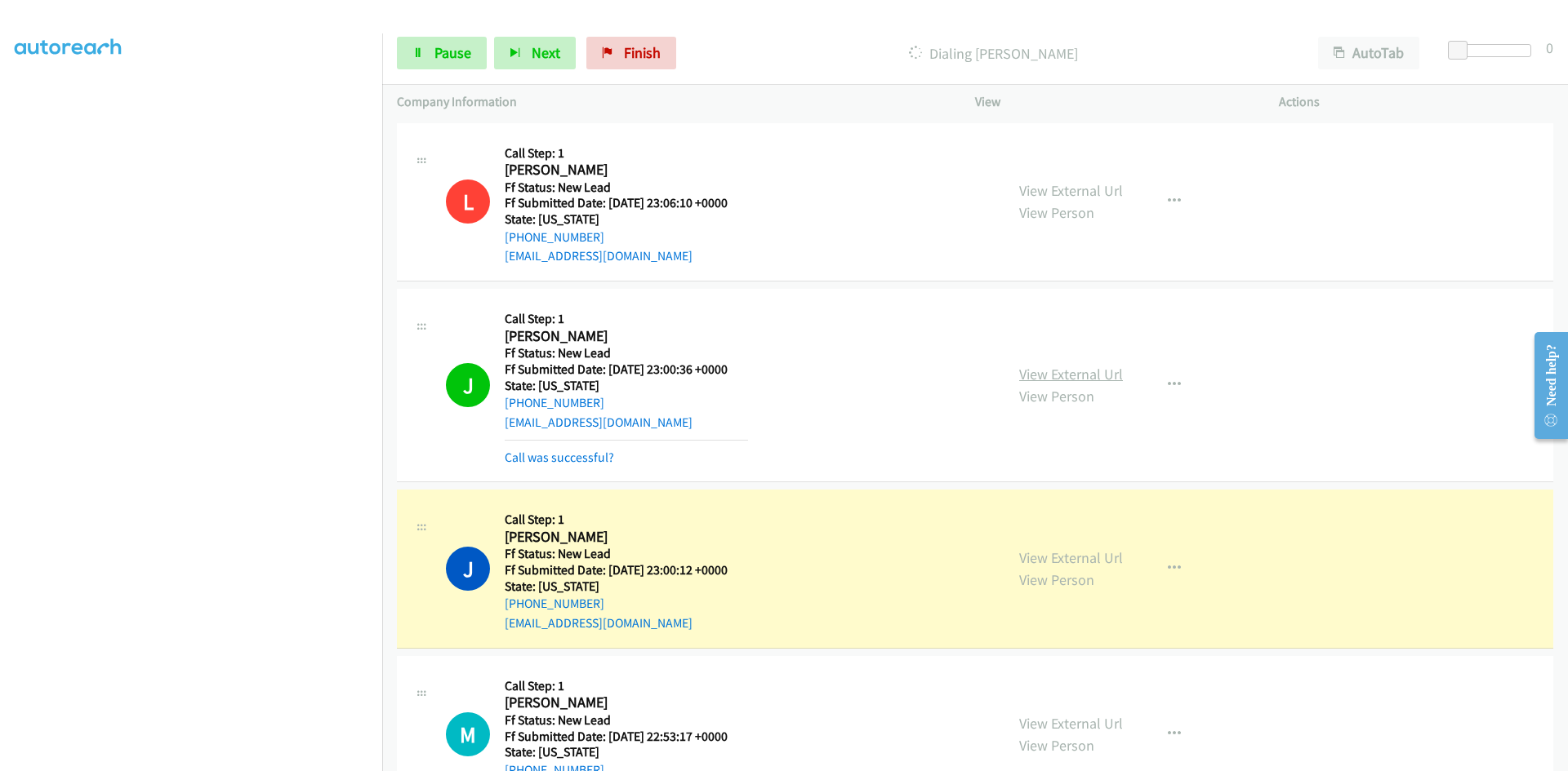
click at [1097, 369] on link "View External Url" at bounding box center [1071, 375] width 103 height 19
click at [1102, 560] on link "View External Url" at bounding box center [1071, 558] width 103 height 19
click at [459, 44] on span "Pause" at bounding box center [453, 53] width 37 height 19
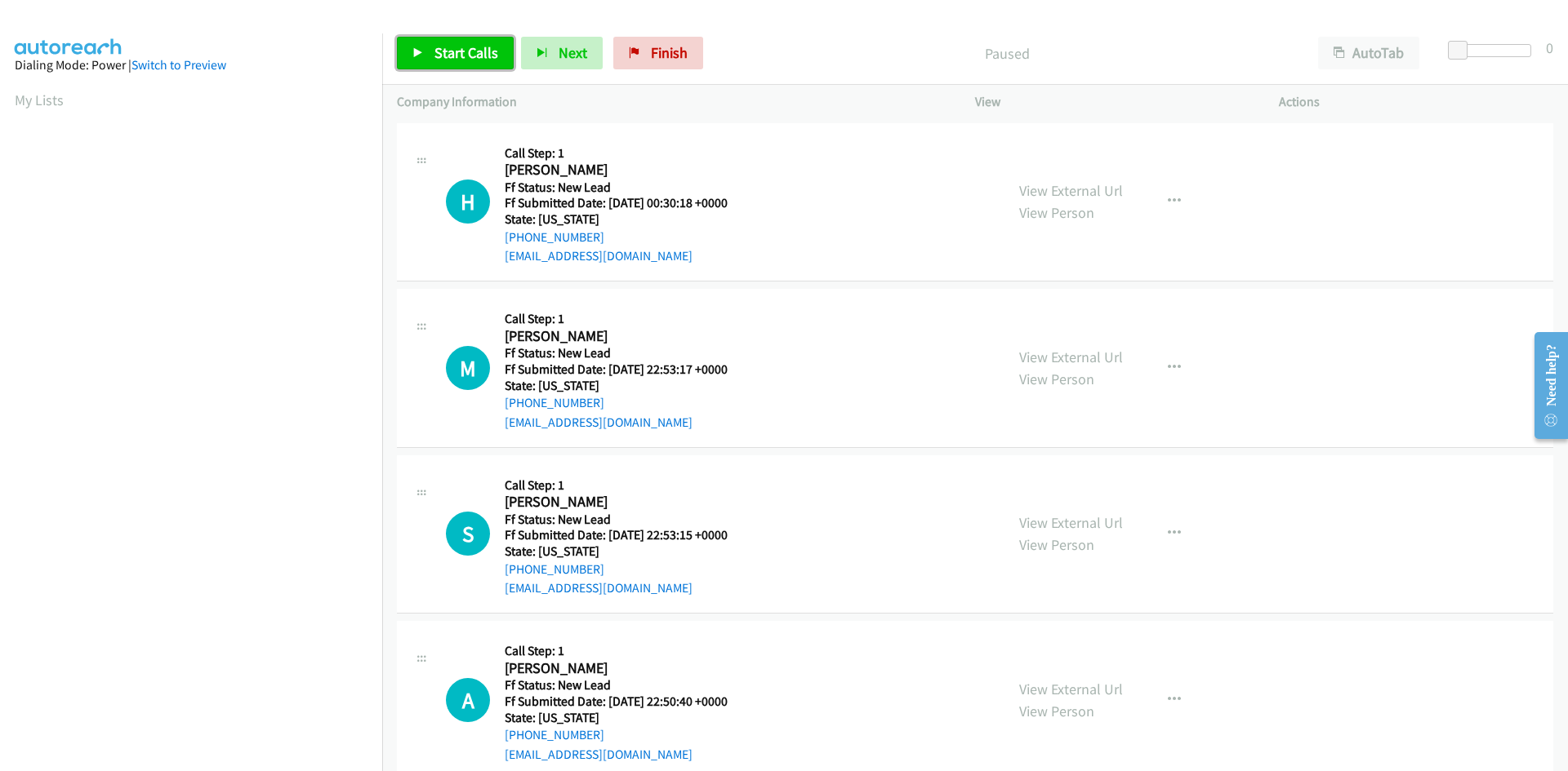
click at [473, 56] on span "Start Calls" at bounding box center [466, 53] width 63 height 19
click at [1103, 196] on link "View External Url" at bounding box center [1071, 190] width 103 height 19
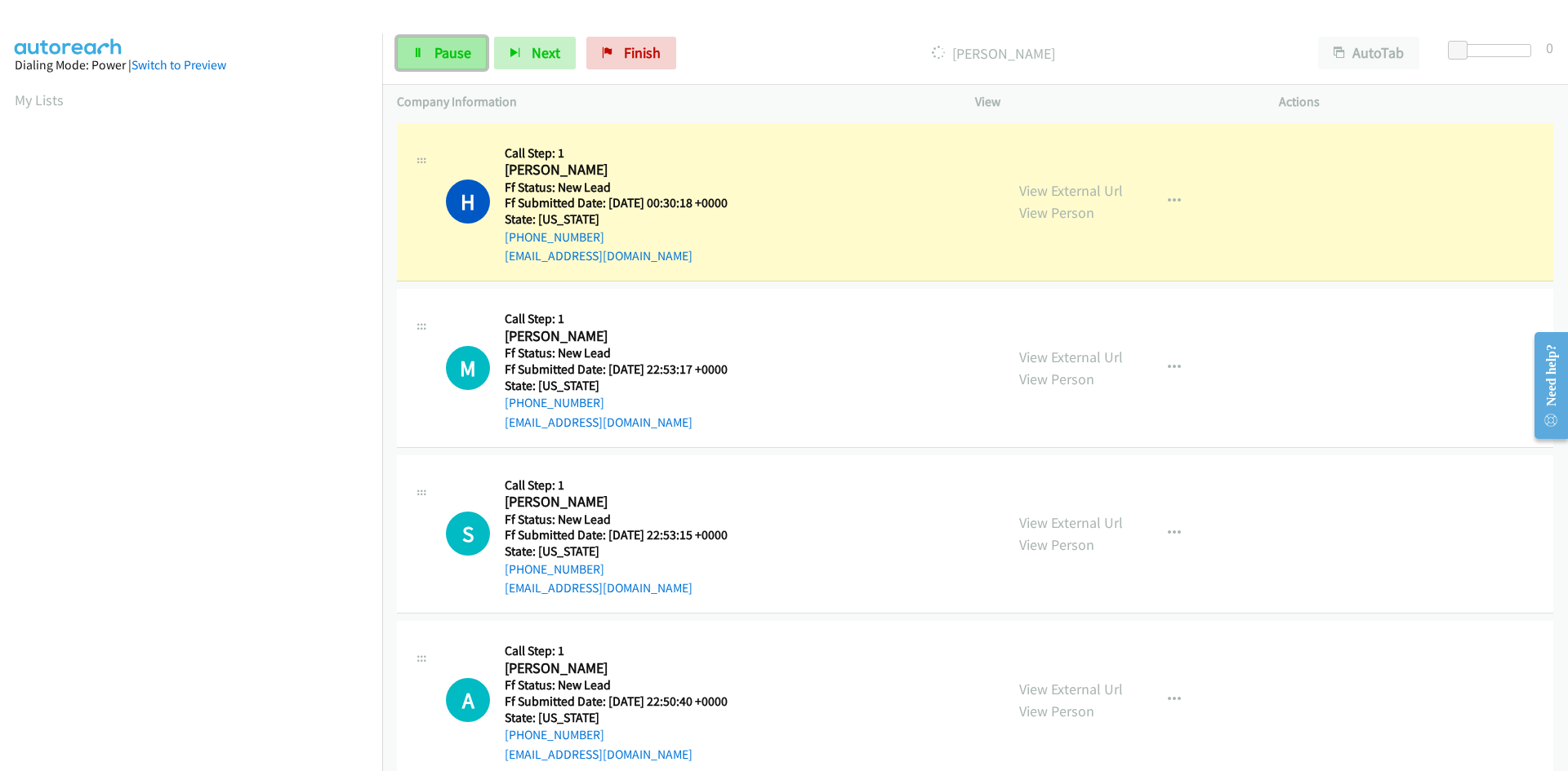
click at [450, 48] on span "Pause" at bounding box center [453, 53] width 37 height 19
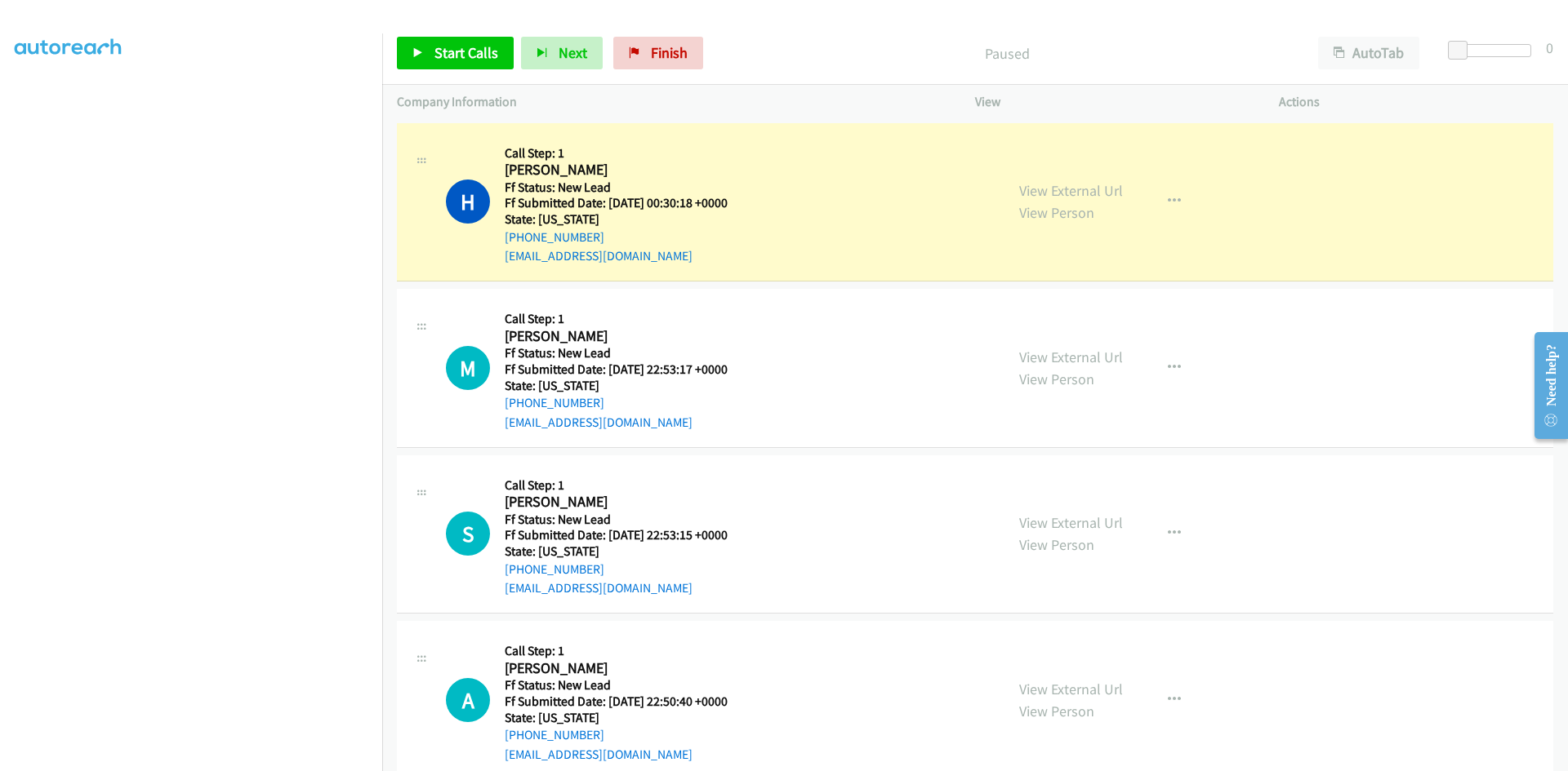
scroll to position [143, 0]
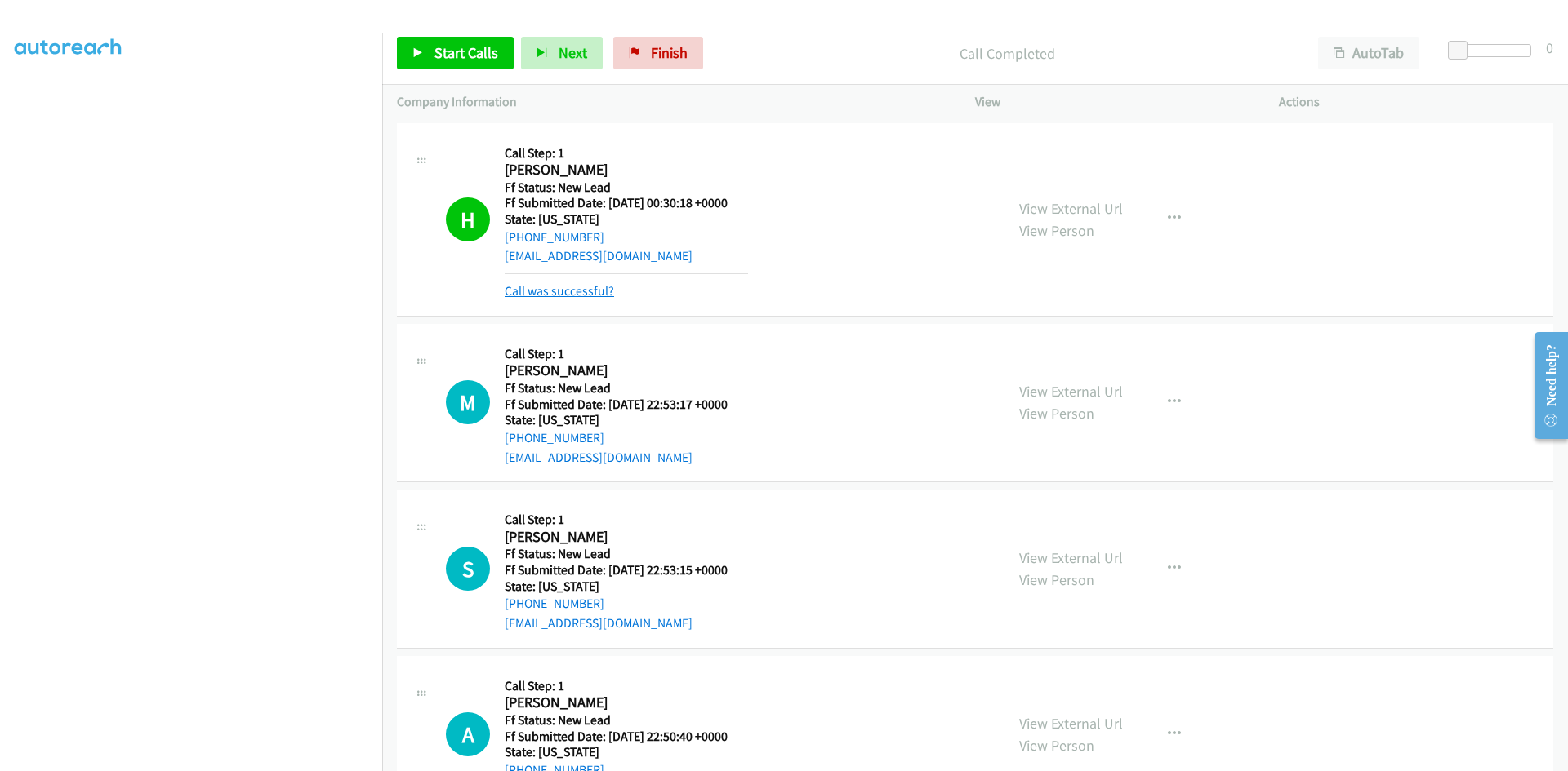
click at [600, 295] on link "Call was successful?" at bounding box center [559, 291] width 110 height 16
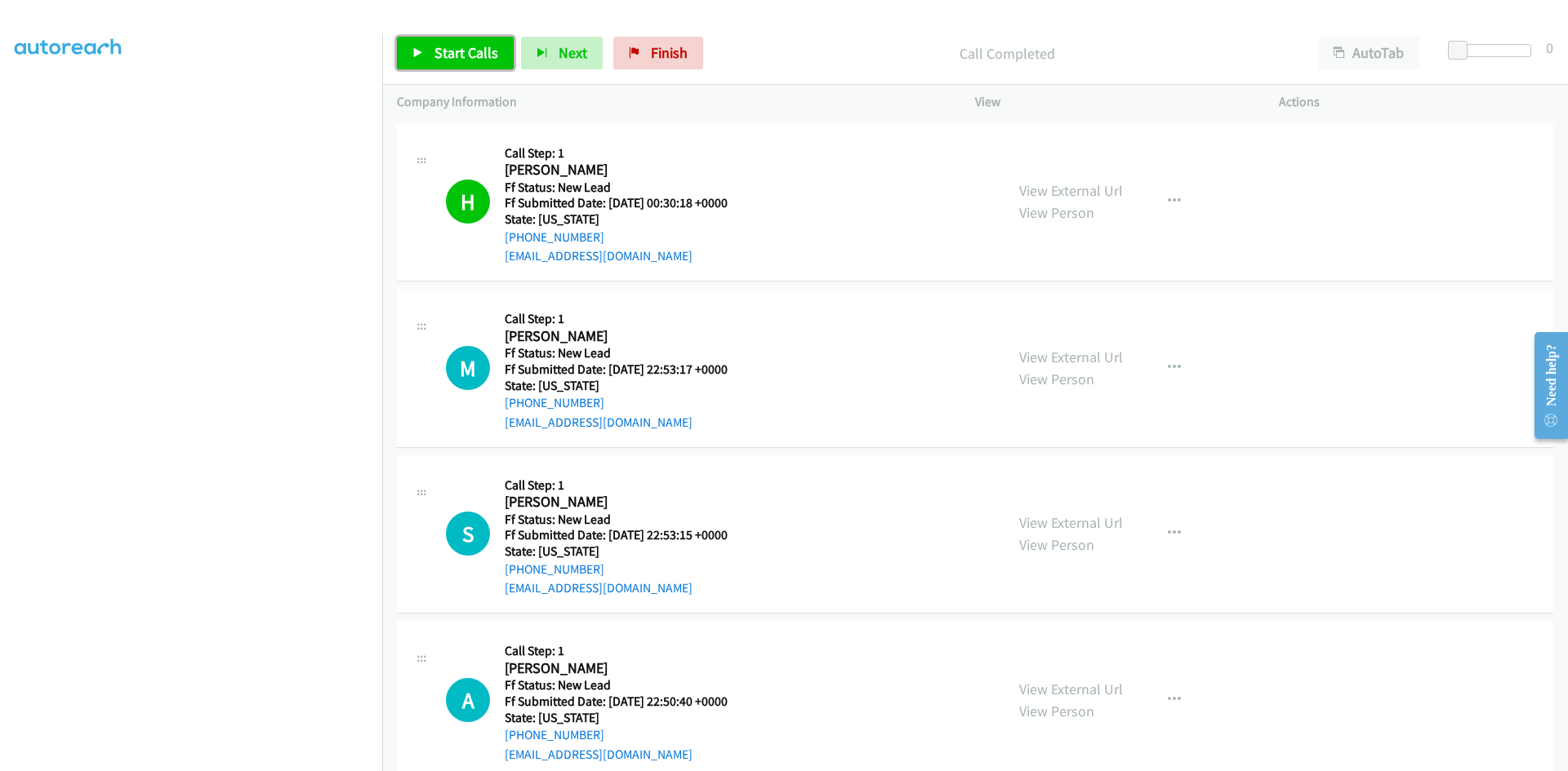
click at [446, 57] on span "Start Calls" at bounding box center [466, 53] width 63 height 19
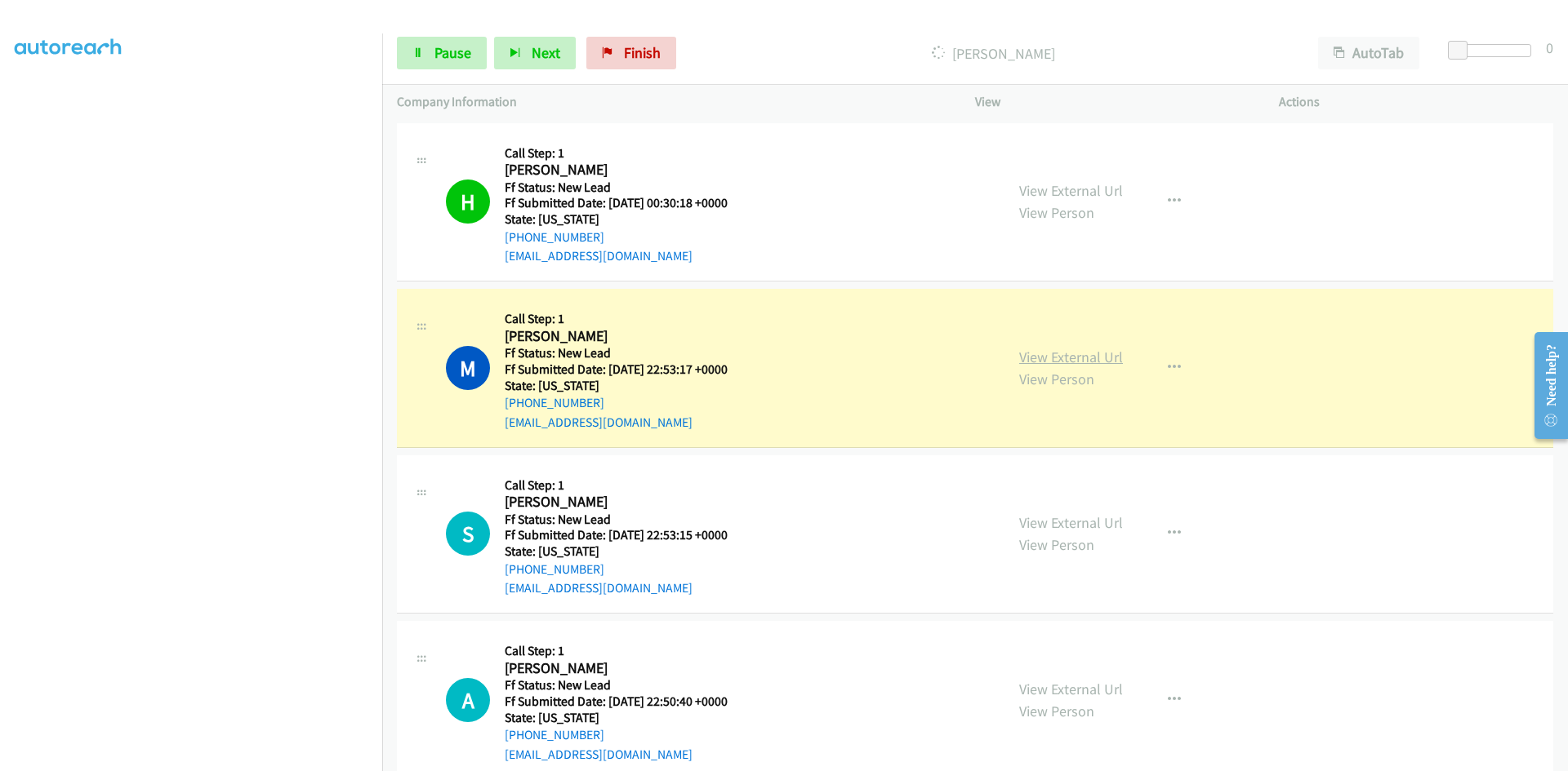
click at [1064, 357] on link "View External Url" at bounding box center [1071, 357] width 103 height 19
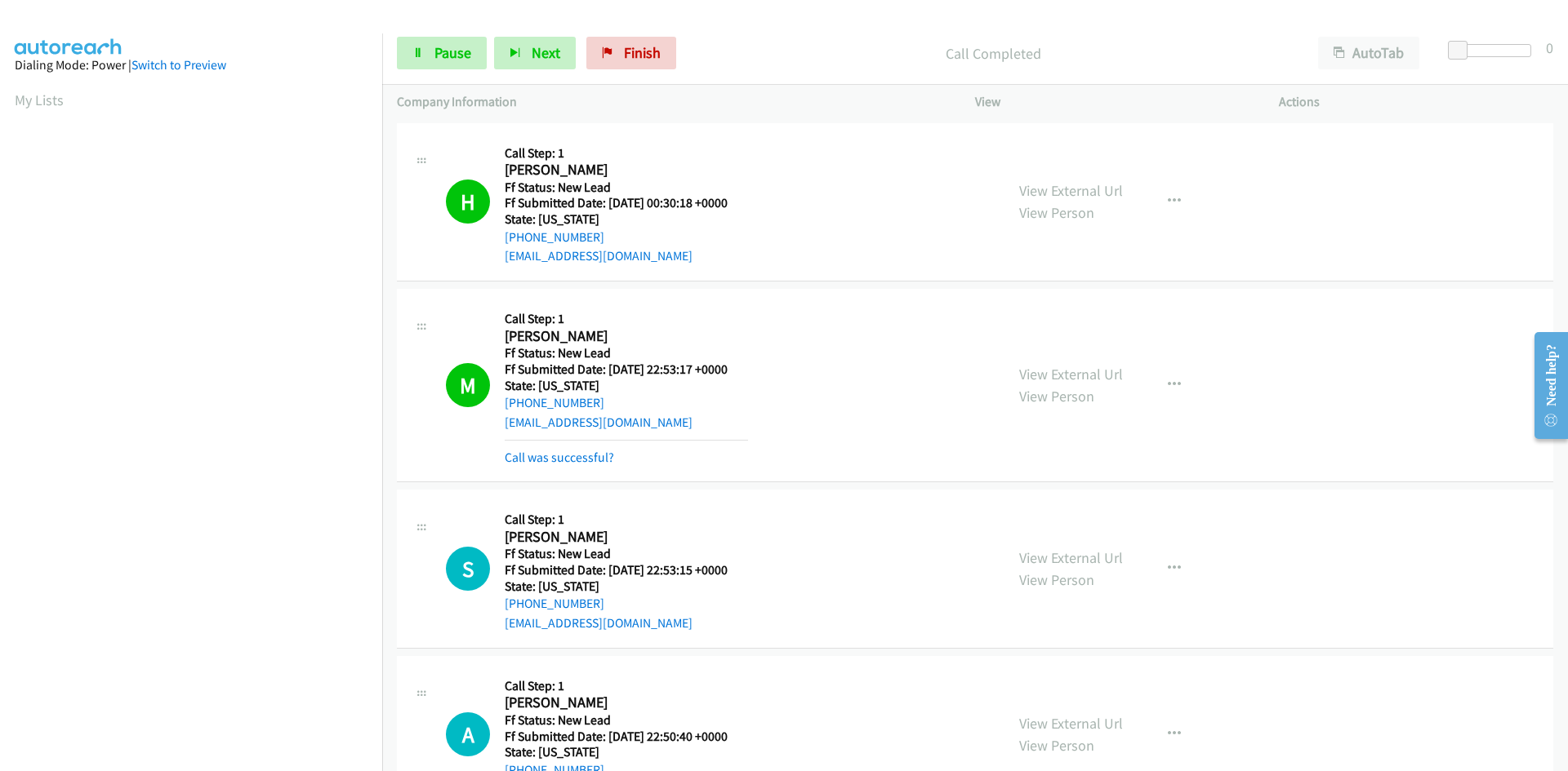
scroll to position [93, 0]
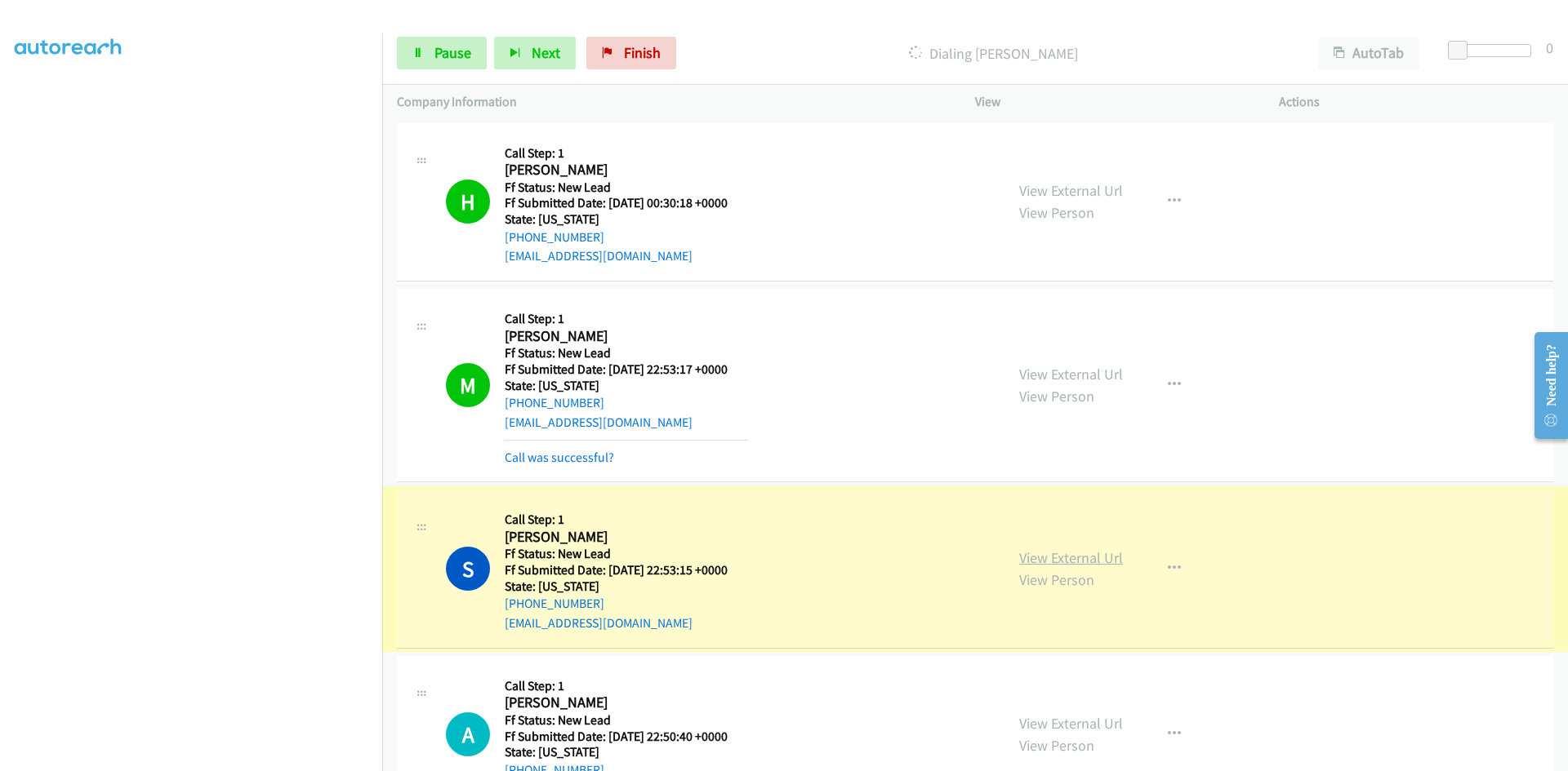
click at [1064, 556] on link "View External Url" at bounding box center [1071, 558] width 103 height 19
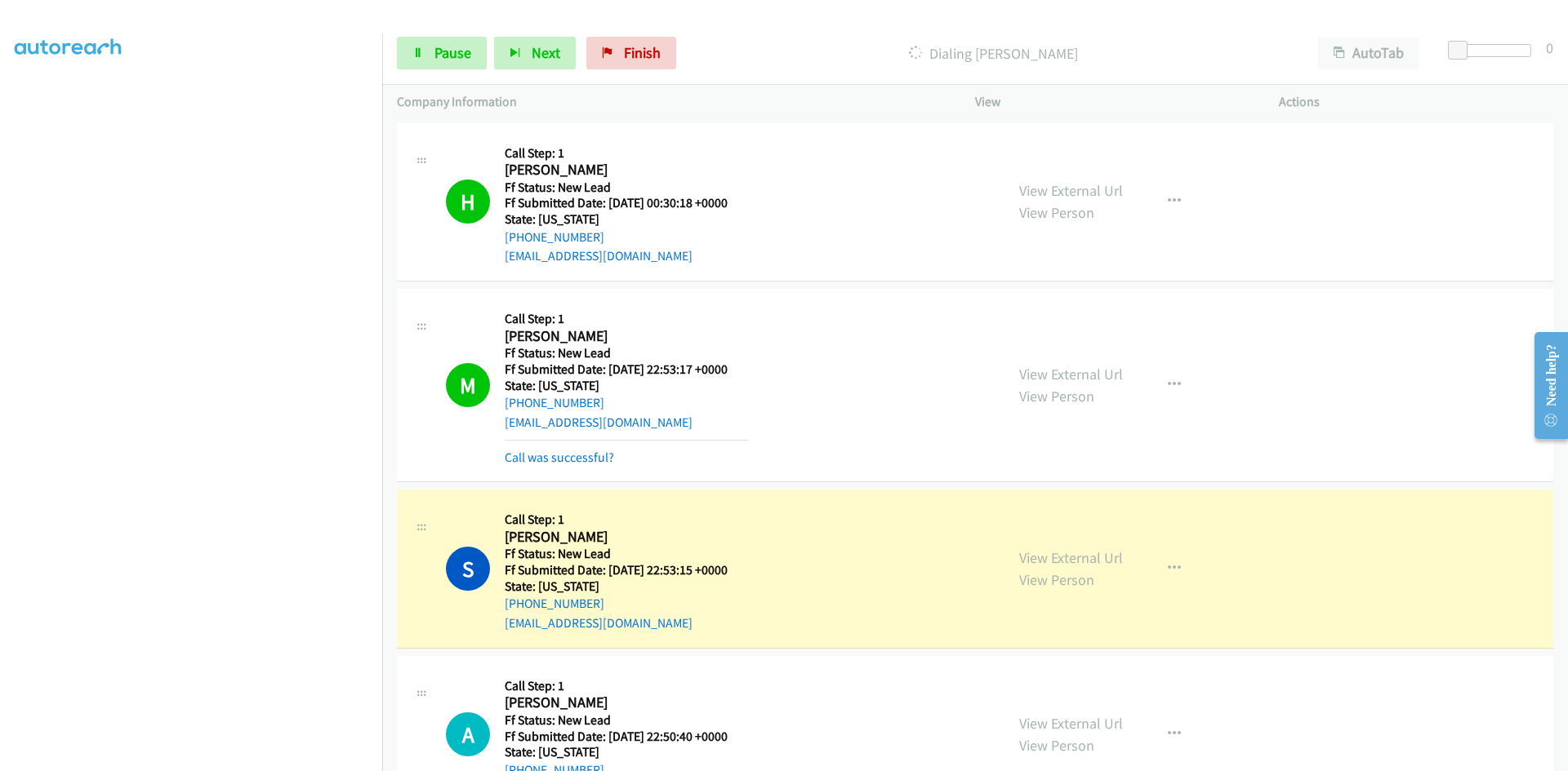
scroll to position [143, 0]
click at [448, 54] on span "Pause" at bounding box center [453, 53] width 37 height 19
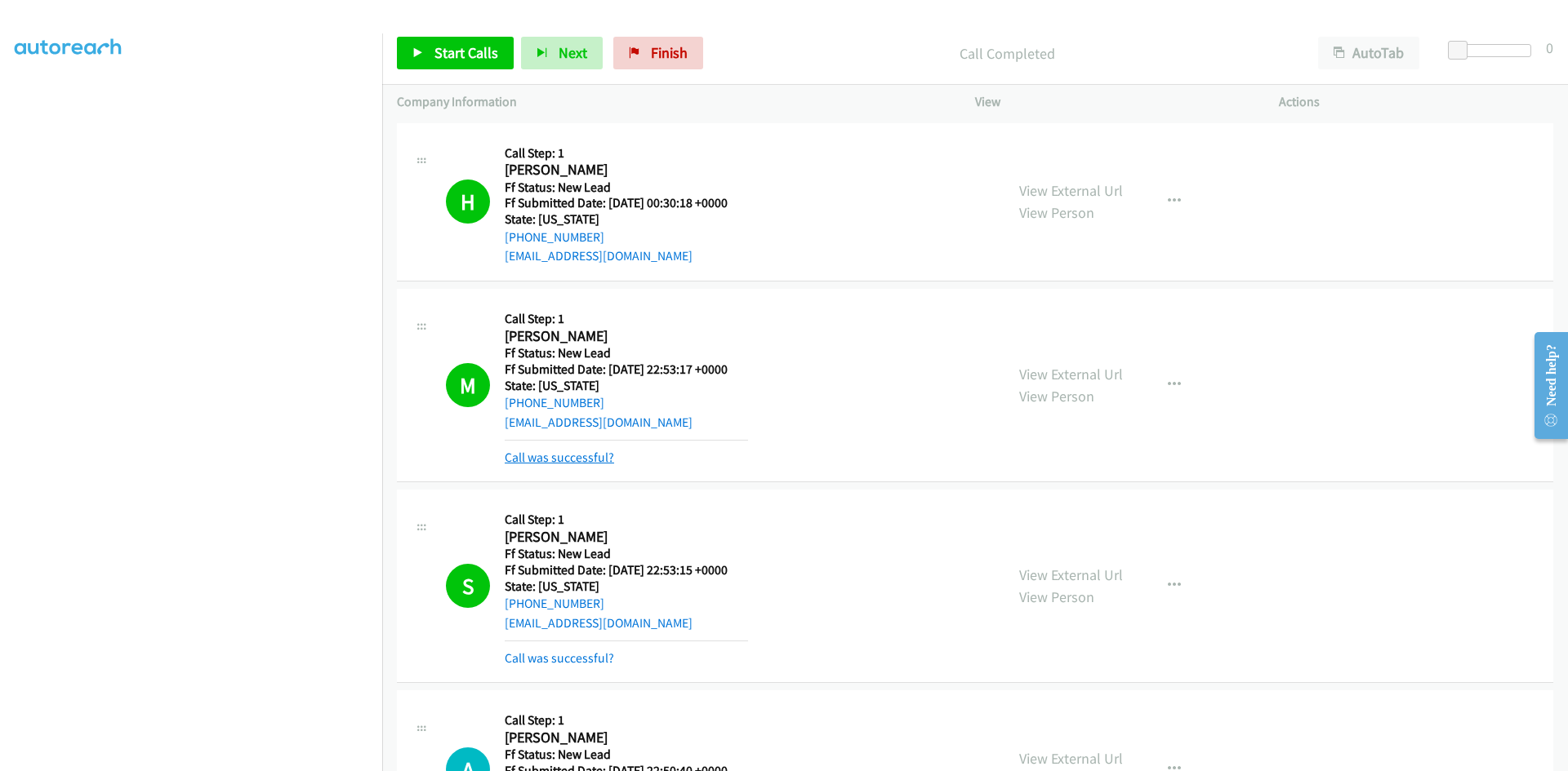
click at [564, 462] on link "Call was successful?" at bounding box center [559, 457] width 110 height 16
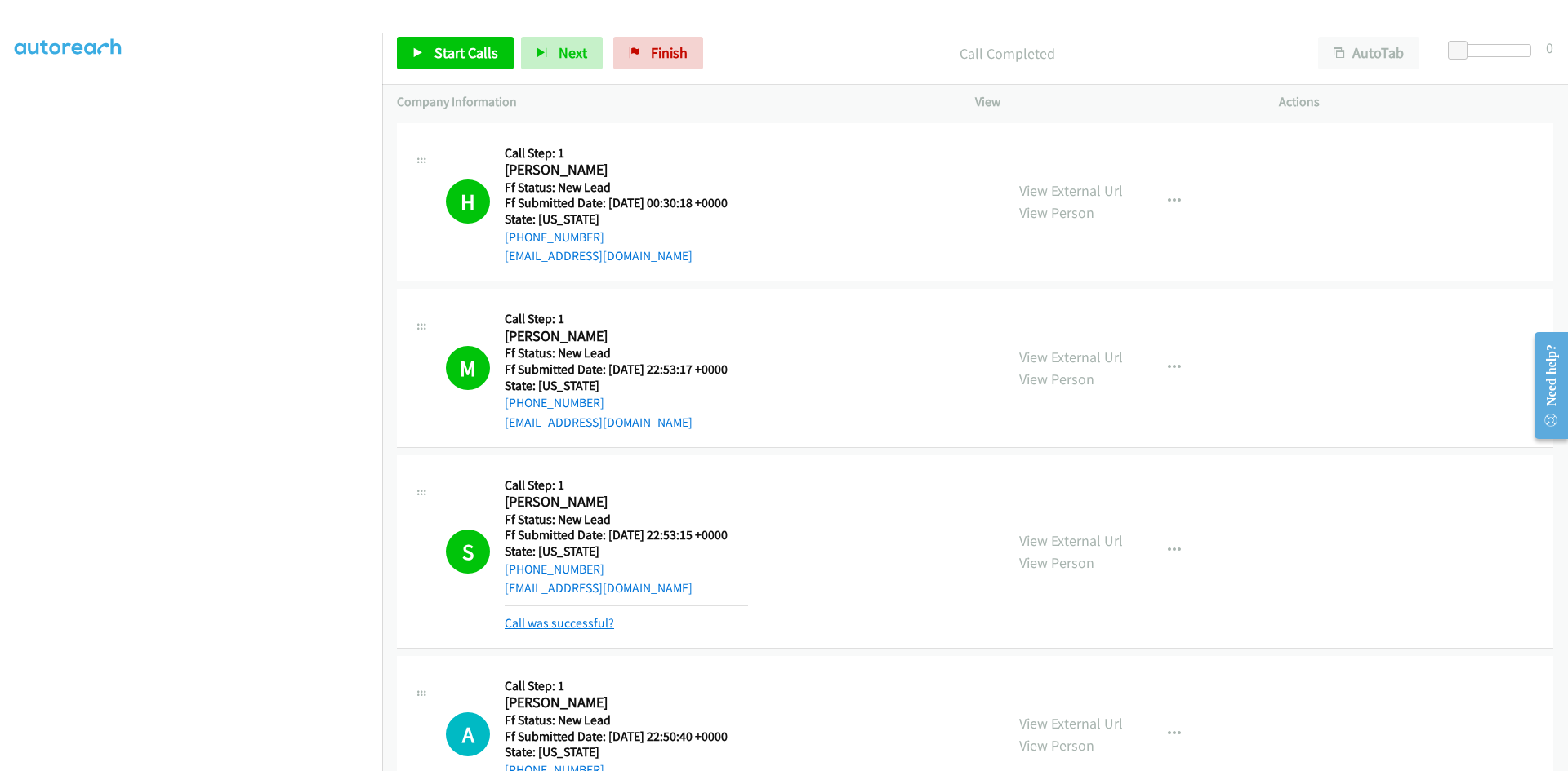
click at [557, 620] on link "Call was successful?" at bounding box center [559, 623] width 110 height 16
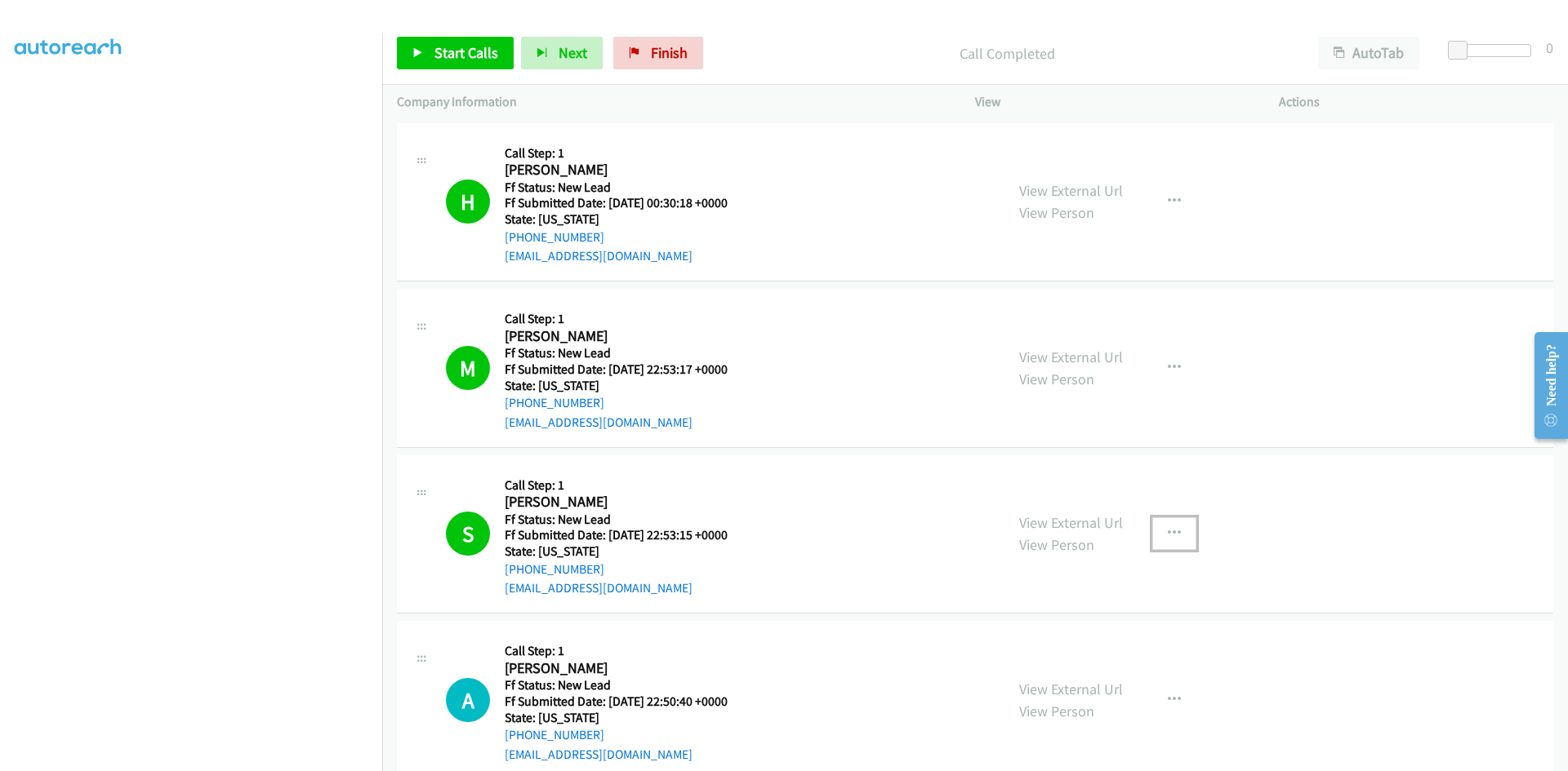
click at [1168, 528] on icon "button" at bounding box center [1174, 534] width 13 height 13
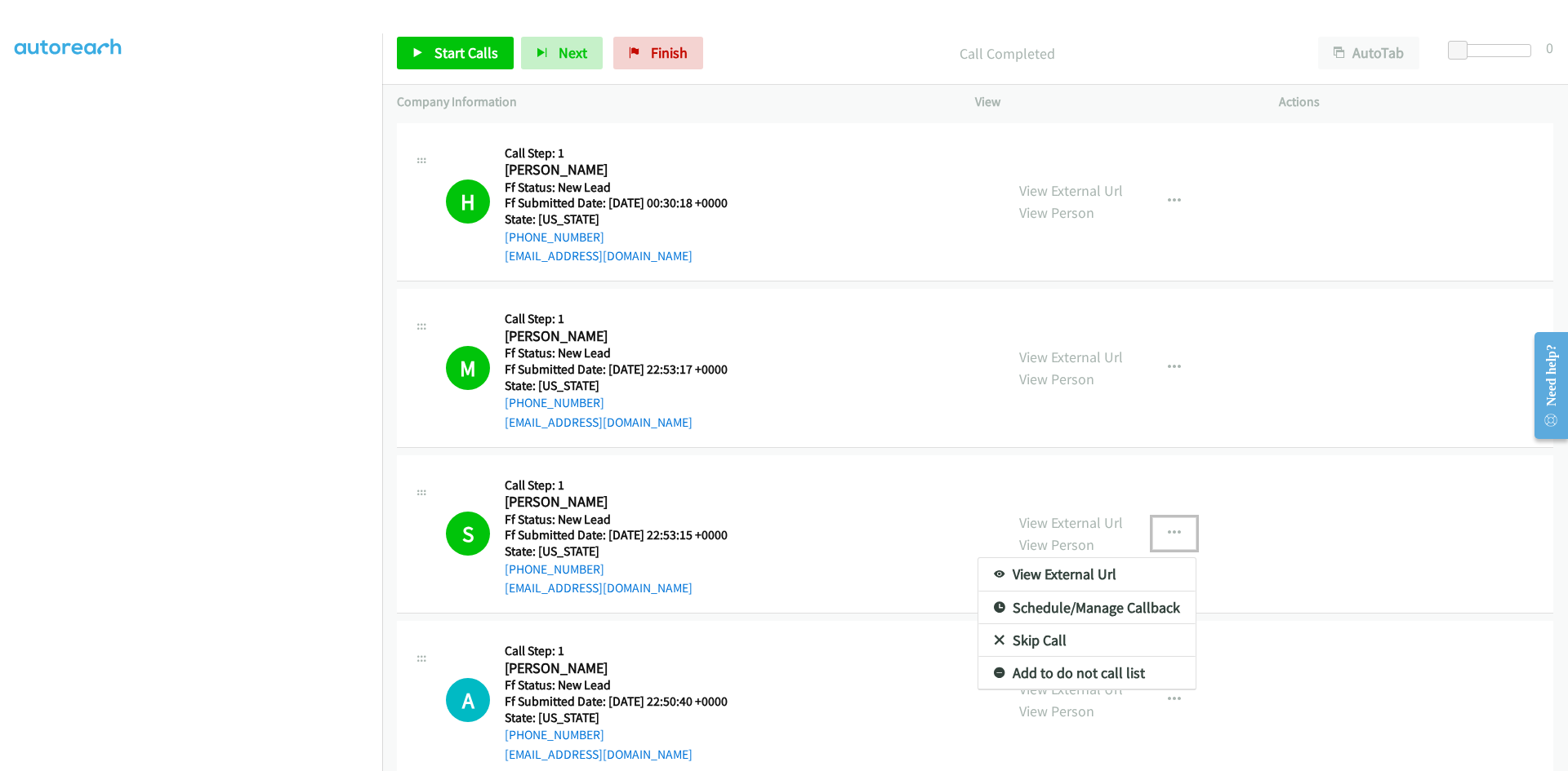
click at [1051, 663] on link "Add to do not call list" at bounding box center [1087, 674] width 217 height 33
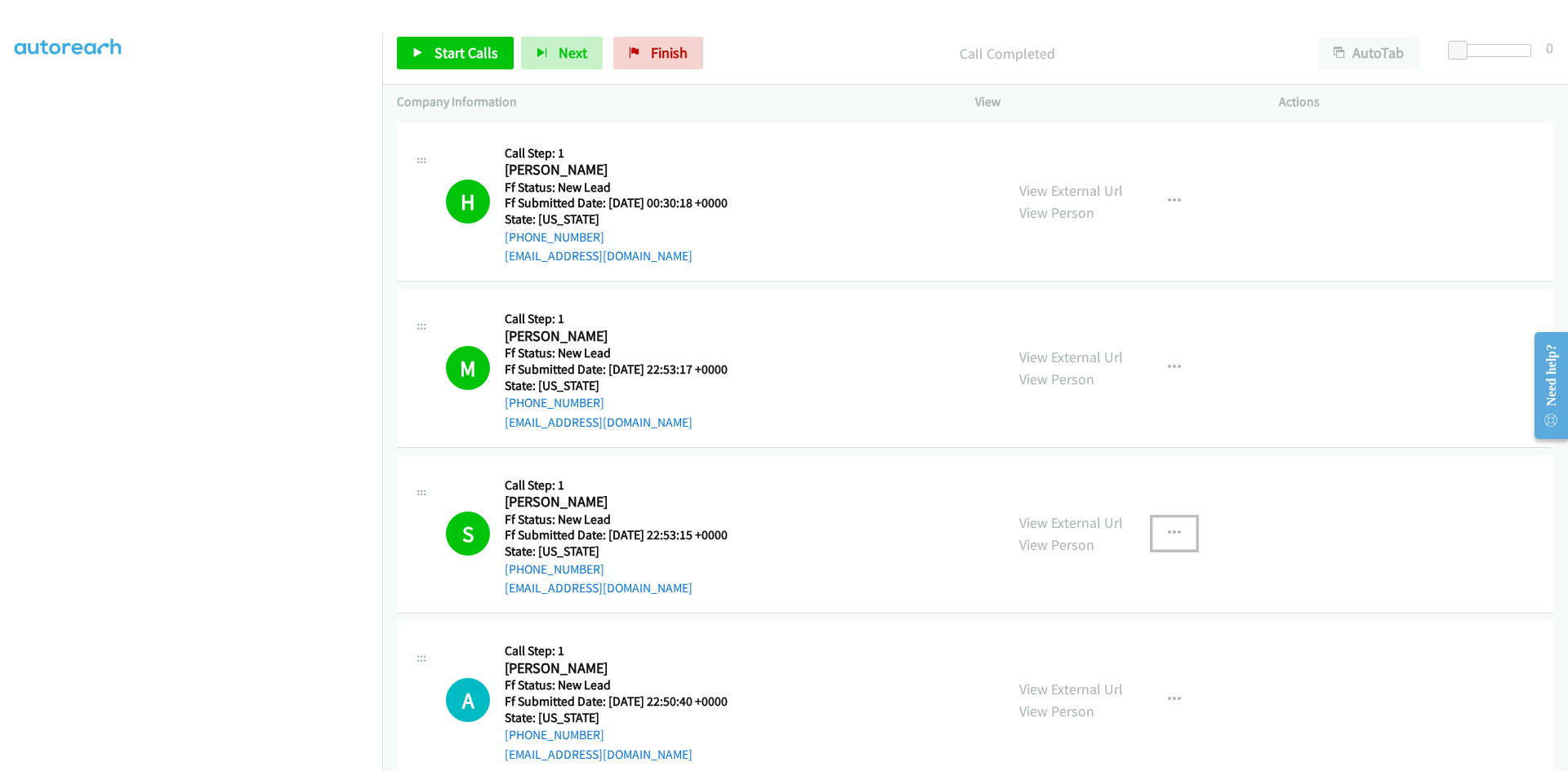
click at [1168, 531] on icon "button" at bounding box center [1174, 534] width 13 height 13
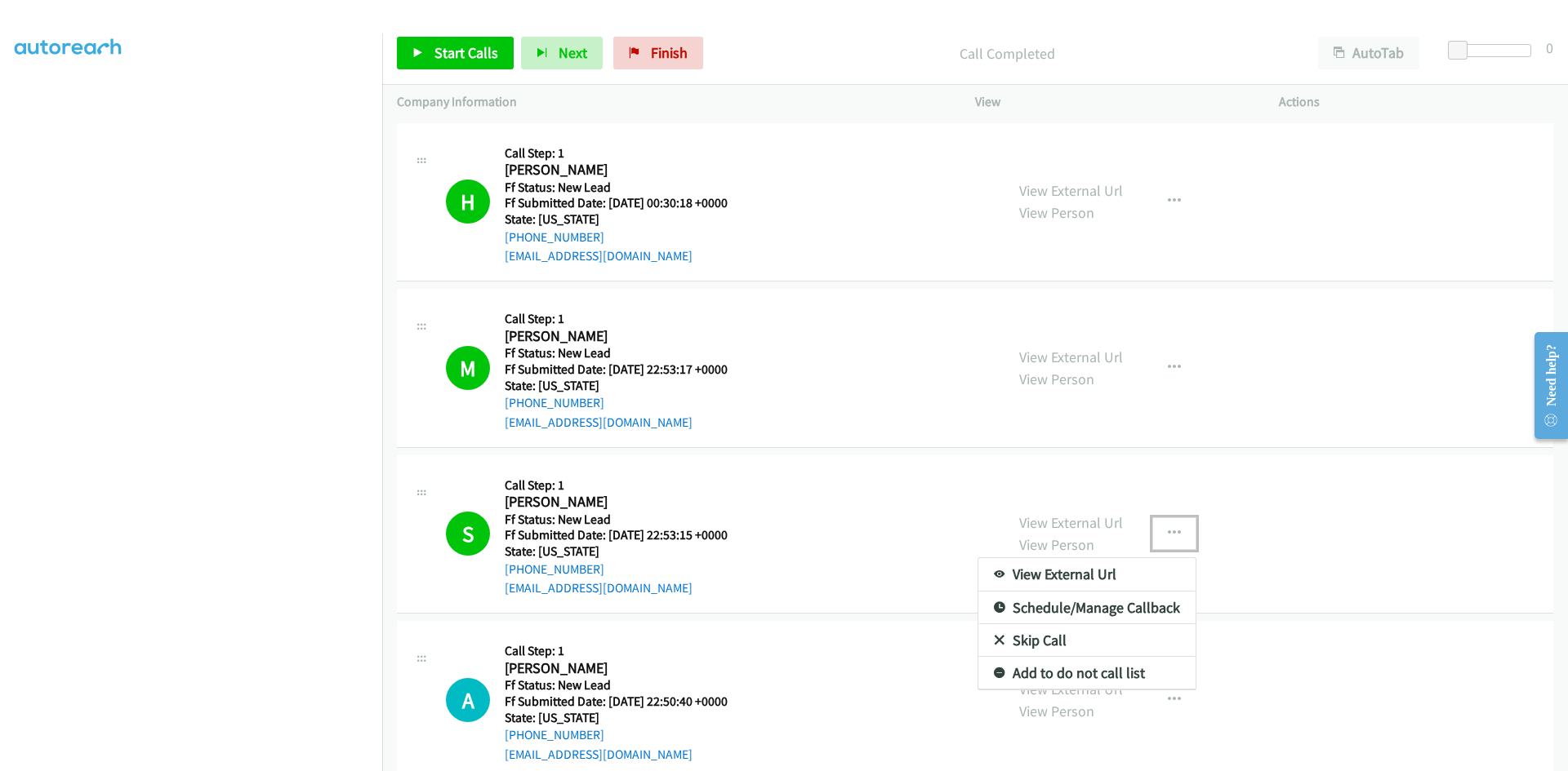
click at [1097, 675] on link "Add to do not call list" at bounding box center [1087, 674] width 217 height 33
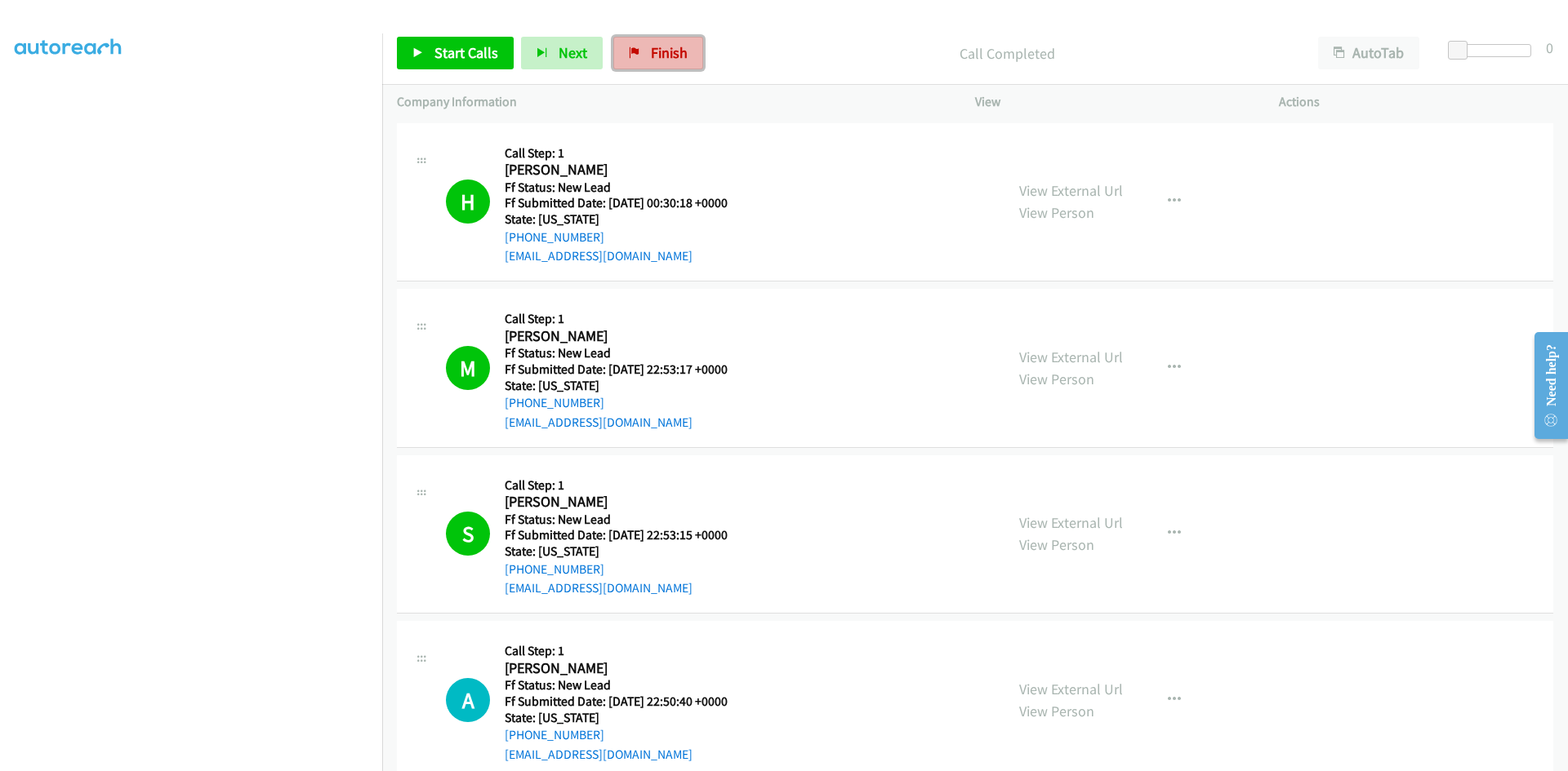
click at [651, 56] on span "Finish" at bounding box center [669, 53] width 37 height 19
